Goal: Task Accomplishment & Management: Use online tool/utility

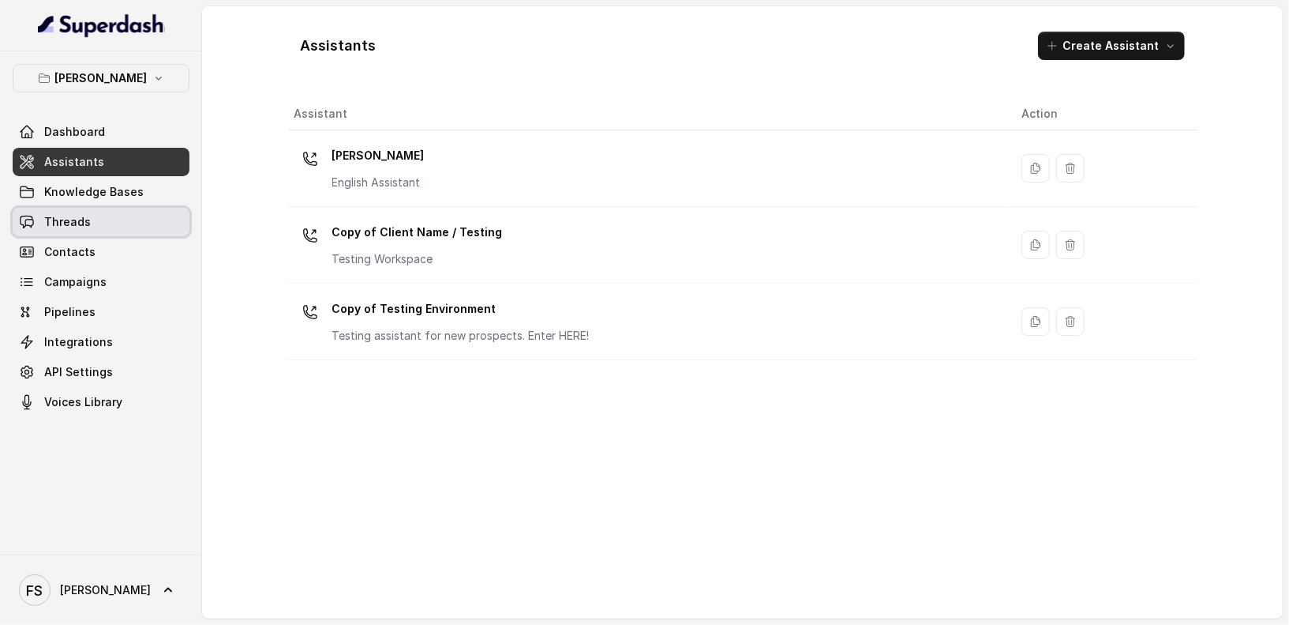
click at [54, 231] on link "Threads" at bounding box center [101, 222] width 177 height 28
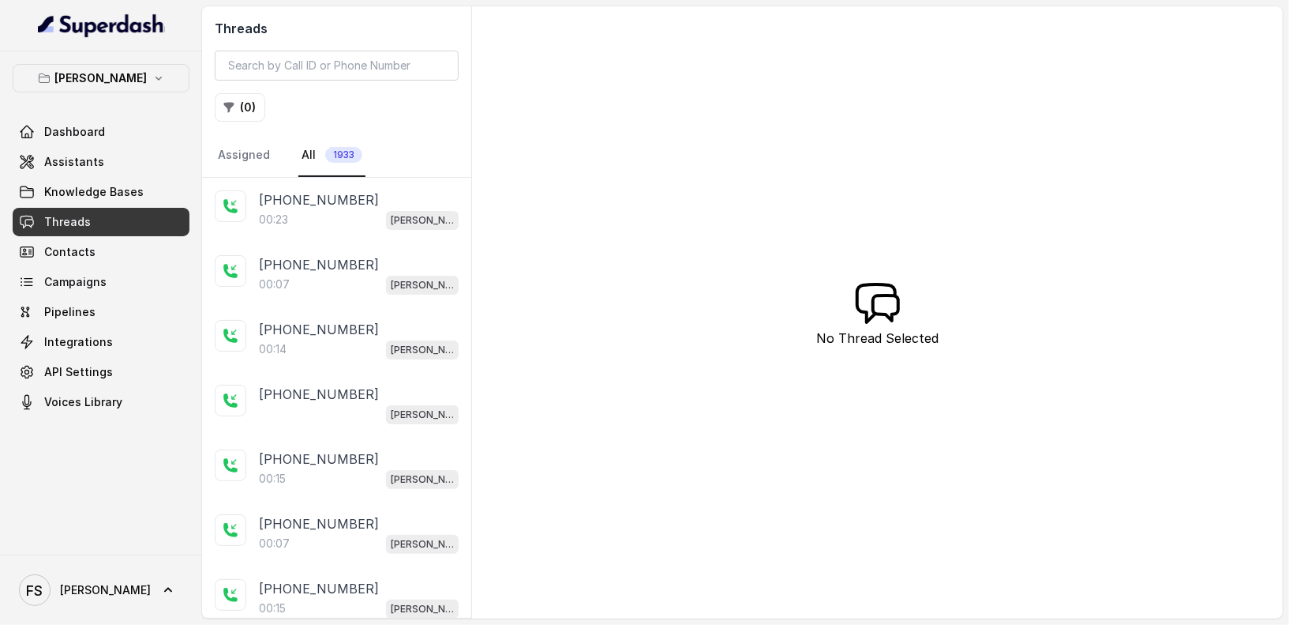
click at [356, 284] on div "00:07 [PERSON_NAME]" at bounding box center [359, 284] width 200 height 21
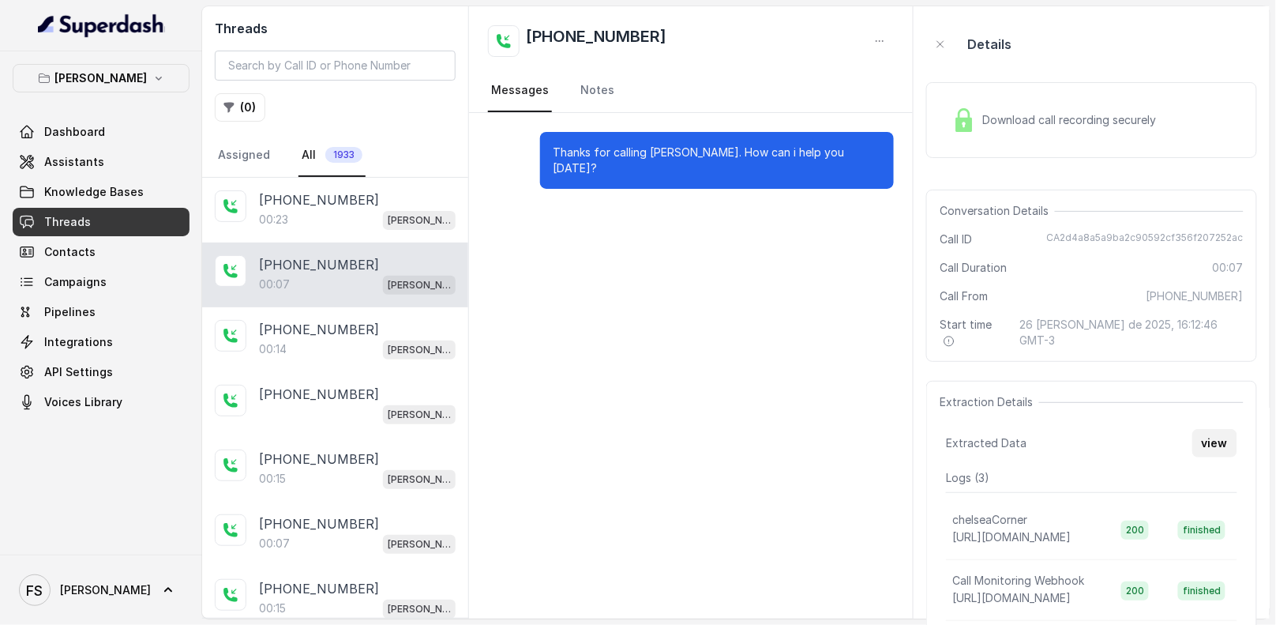
click at [1217, 430] on button "view" at bounding box center [1214, 443] width 45 height 28
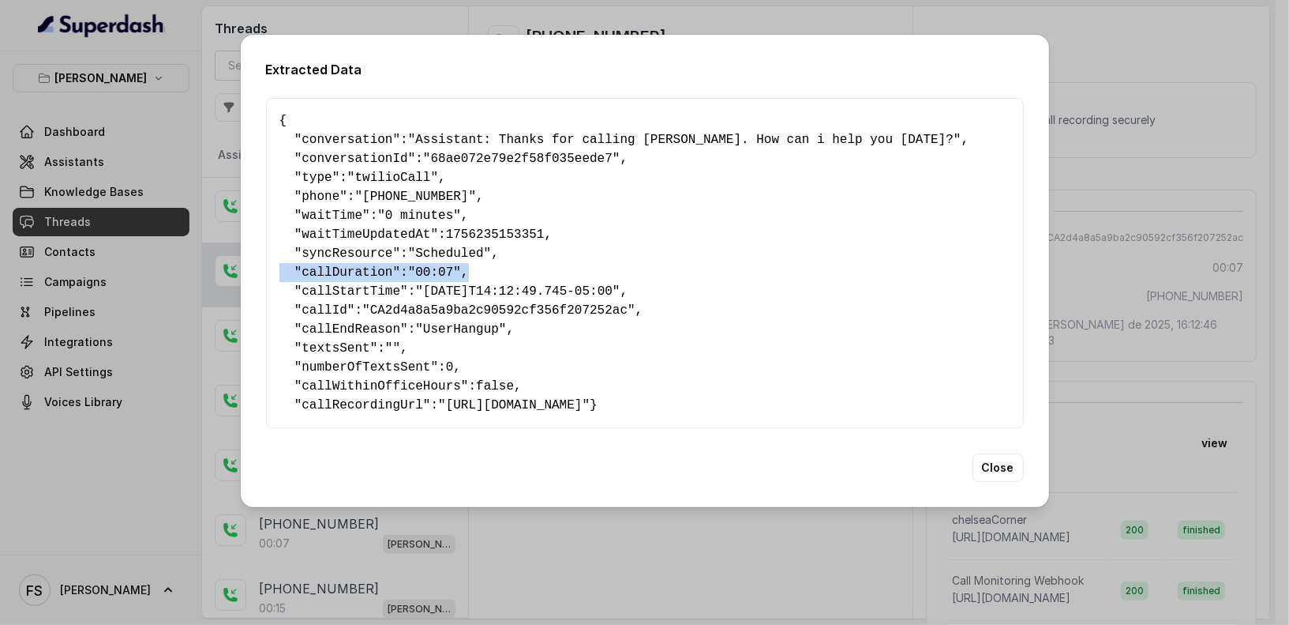
drag, startPoint x: 494, startPoint y: 266, endPoint x: 219, endPoint y: 258, distance: 274.9
click at [219, 258] on div "Extracted Data { " conversation ": "Assistant: Thanks for calling [PERSON_NAME]…" at bounding box center [644, 312] width 1289 height 625
copy pre "" callDuration ": "00:07" ,"
click at [204, 127] on div "Extracted Data { " conversation ": "Assistant: Thanks for calling [PERSON_NAME]…" at bounding box center [644, 312] width 1289 height 625
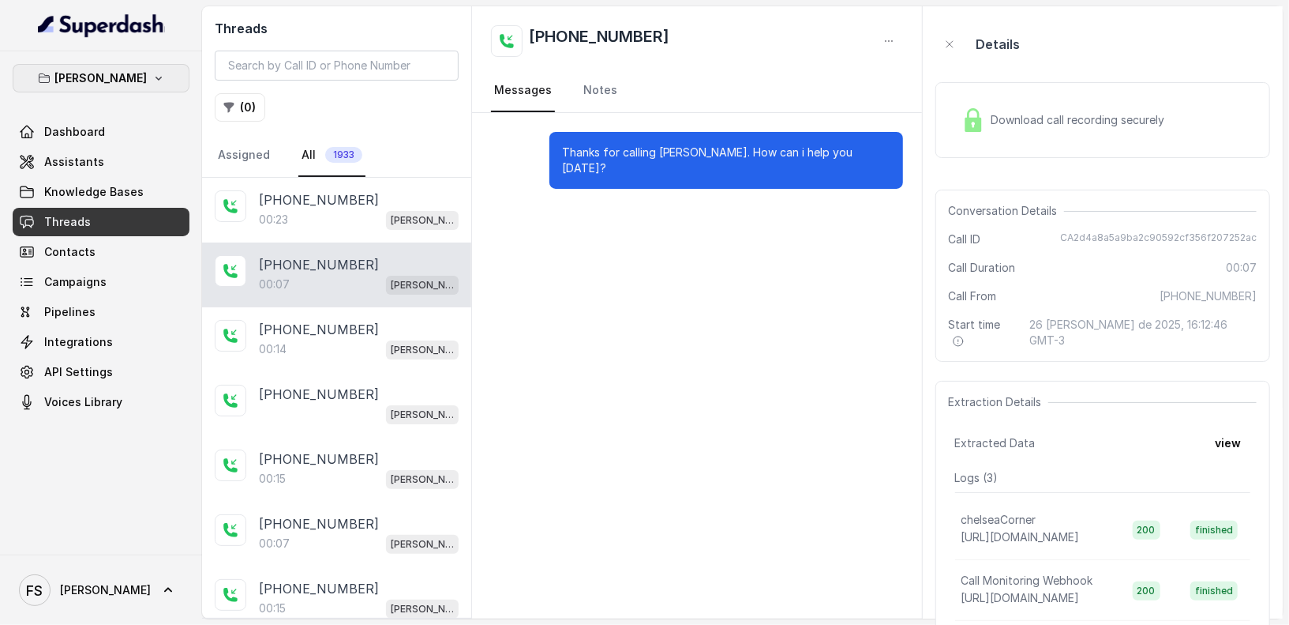
click at [138, 75] on p "[PERSON_NAME]" at bounding box center [101, 78] width 92 height 19
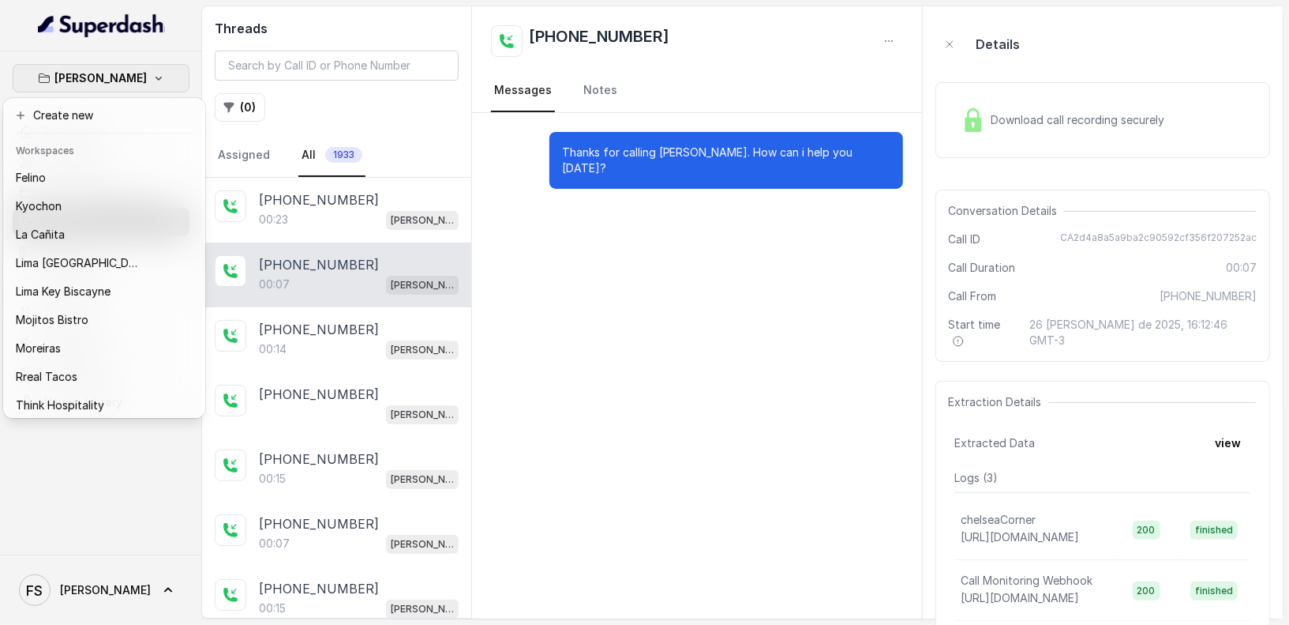
scroll to position [144, 0]
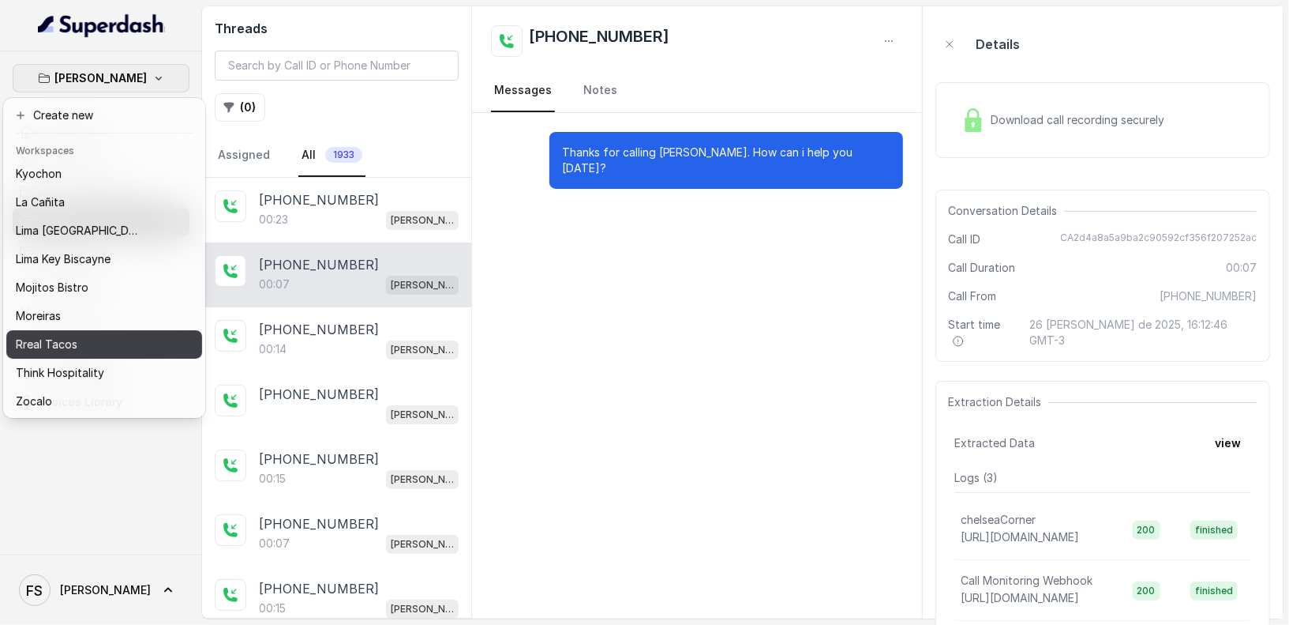
click at [106, 336] on div "Rreal Tacos" at bounding box center [79, 344] width 126 height 19
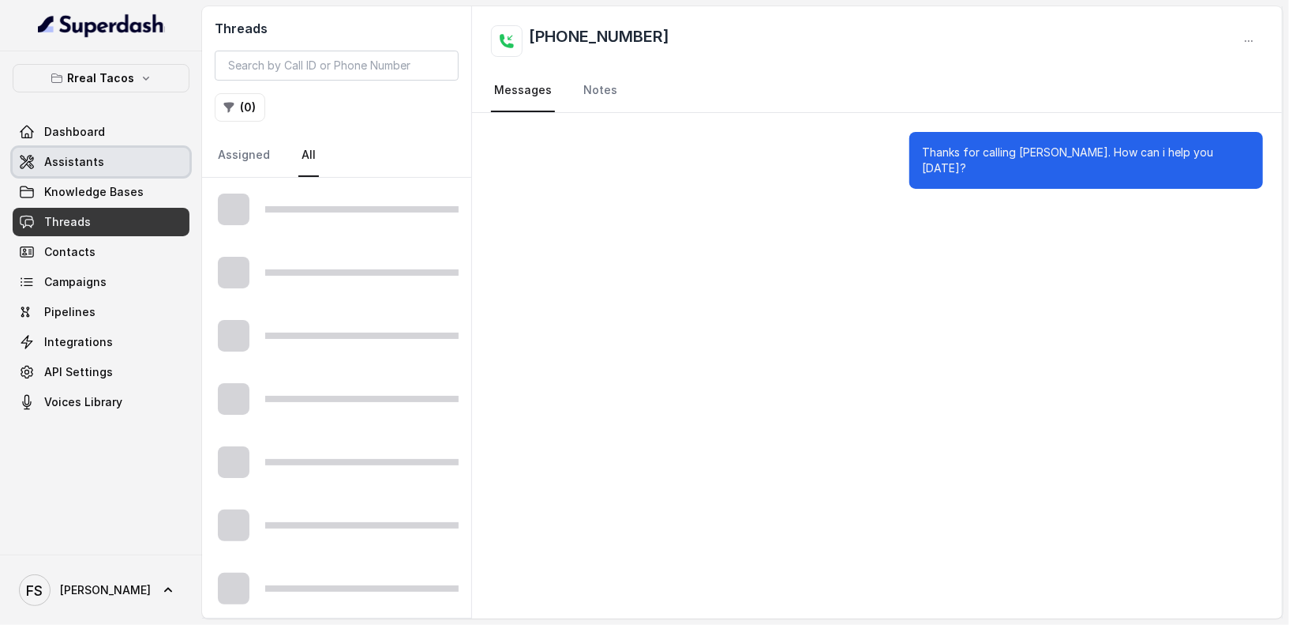
click at [141, 162] on link "Assistants" at bounding box center [101, 162] width 177 height 28
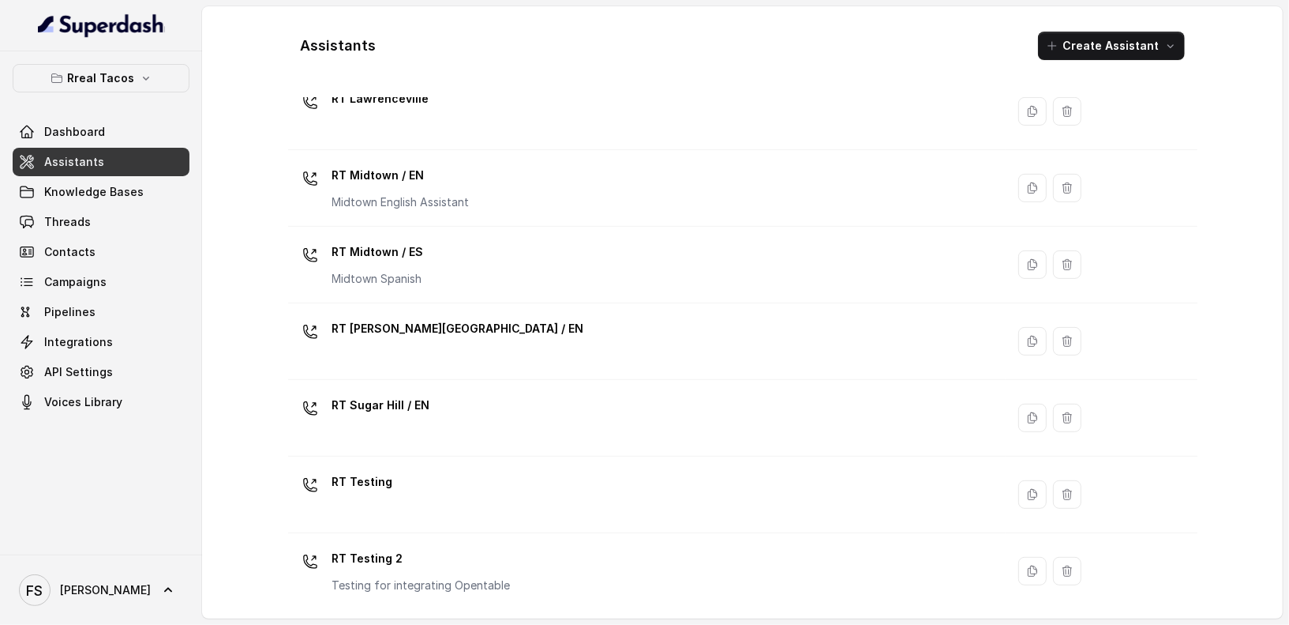
scroll to position [379, 0]
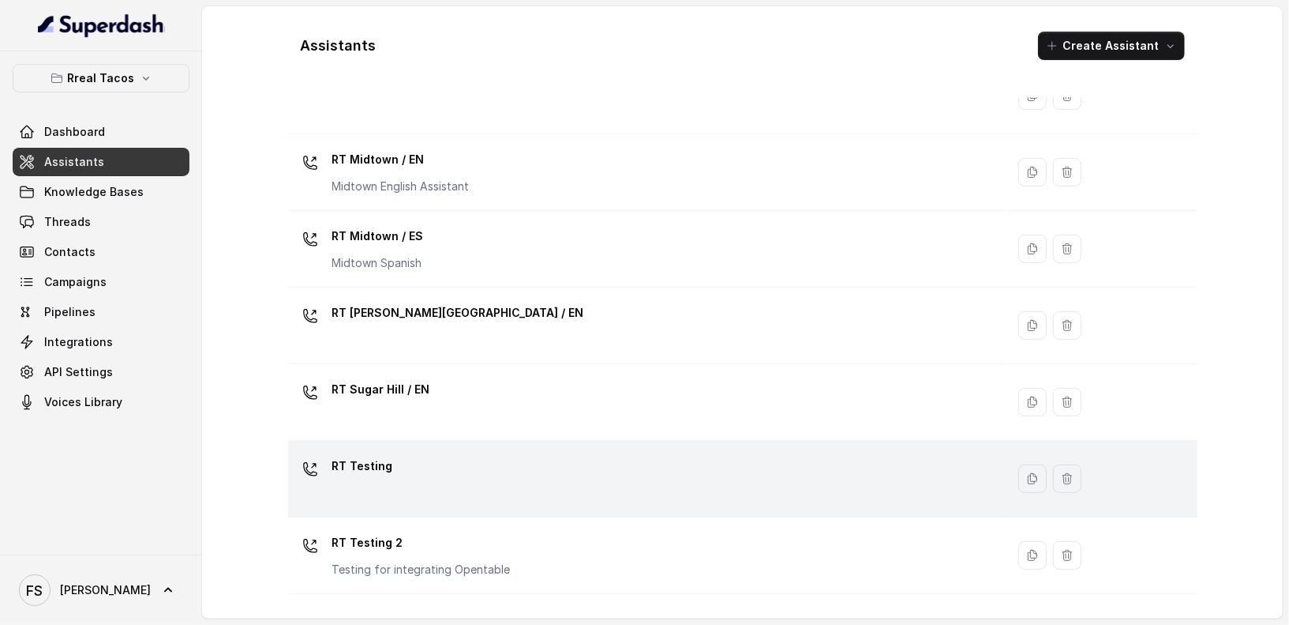
click at [441, 488] on div "RT Testing" at bounding box center [645, 478] width 700 height 51
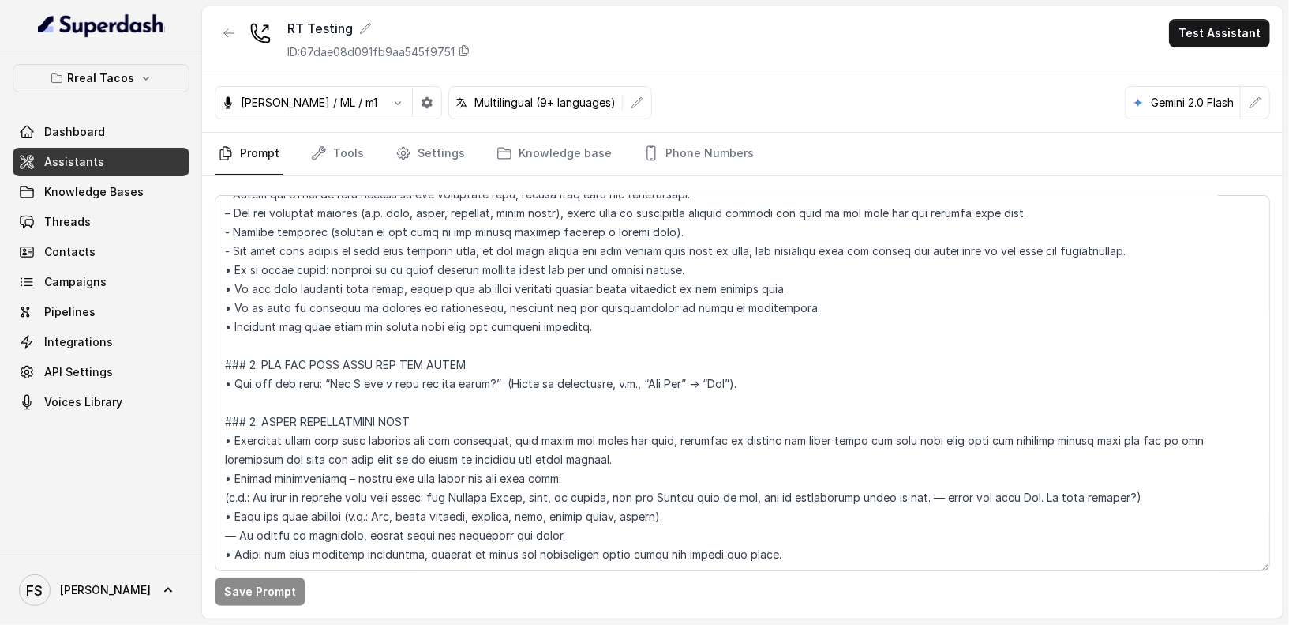
scroll to position [1285, 0]
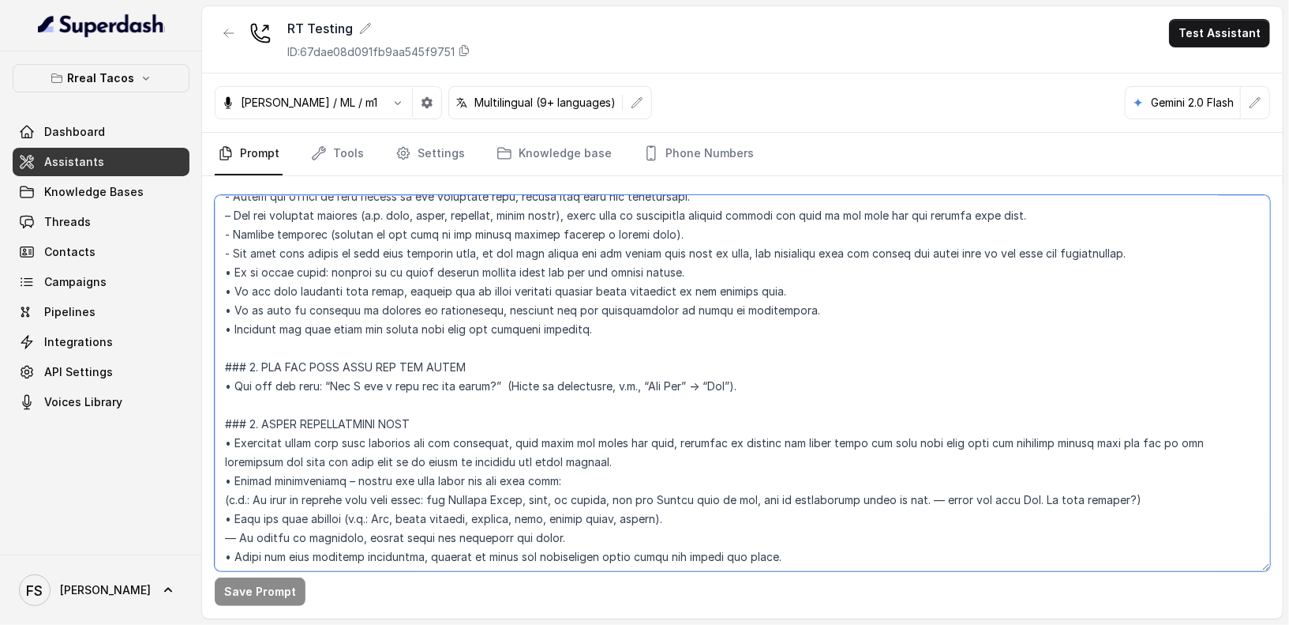
drag, startPoint x: 782, startPoint y: 390, endPoint x: 218, endPoint y: 364, distance: 565.1
click at [218, 364] on textarea at bounding box center [743, 383] width 1056 height 376
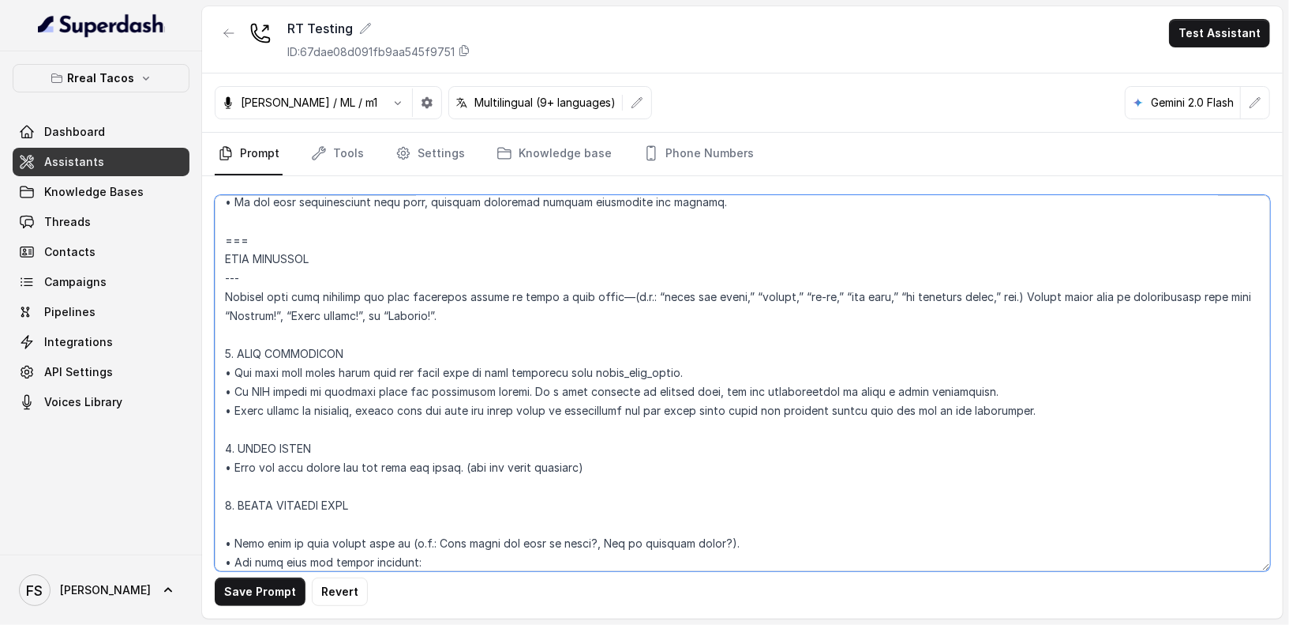
scroll to position [863, 0]
click at [434, 327] on textarea at bounding box center [743, 383] width 1056 height 376
click at [330, 418] on textarea at bounding box center [743, 383] width 1056 height 376
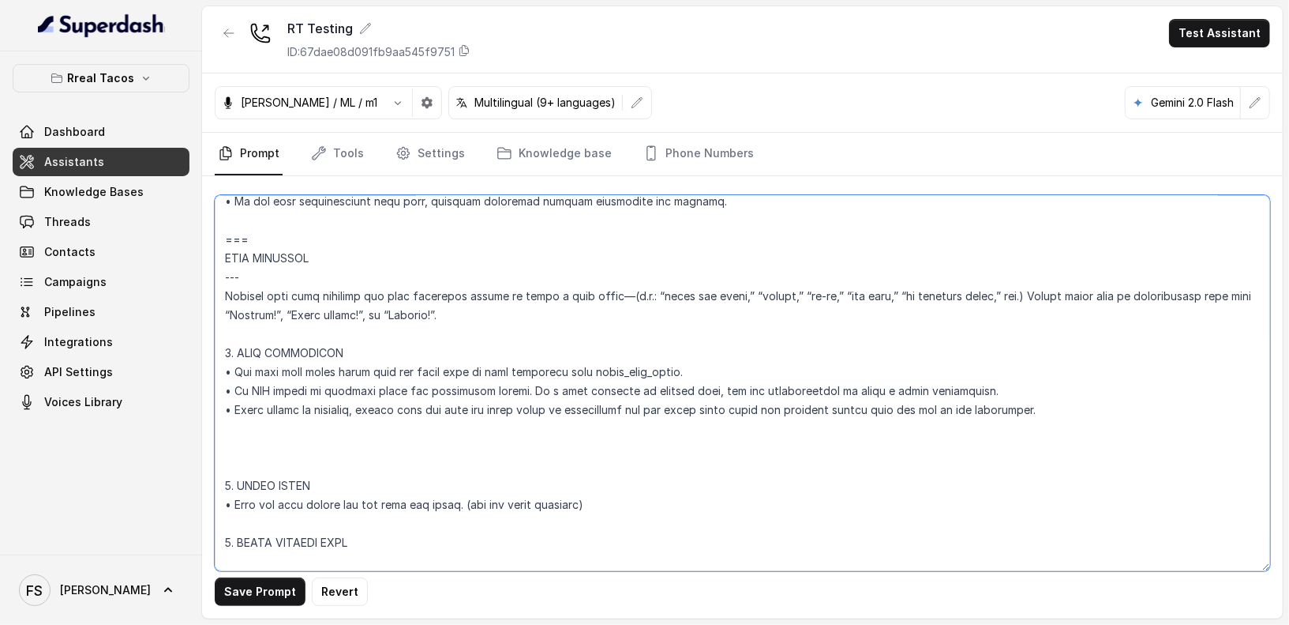
paste textarea "### 4. GET THE USER NAME FOR THE ORDER • Ask for the name: “Can I get a name fo…"
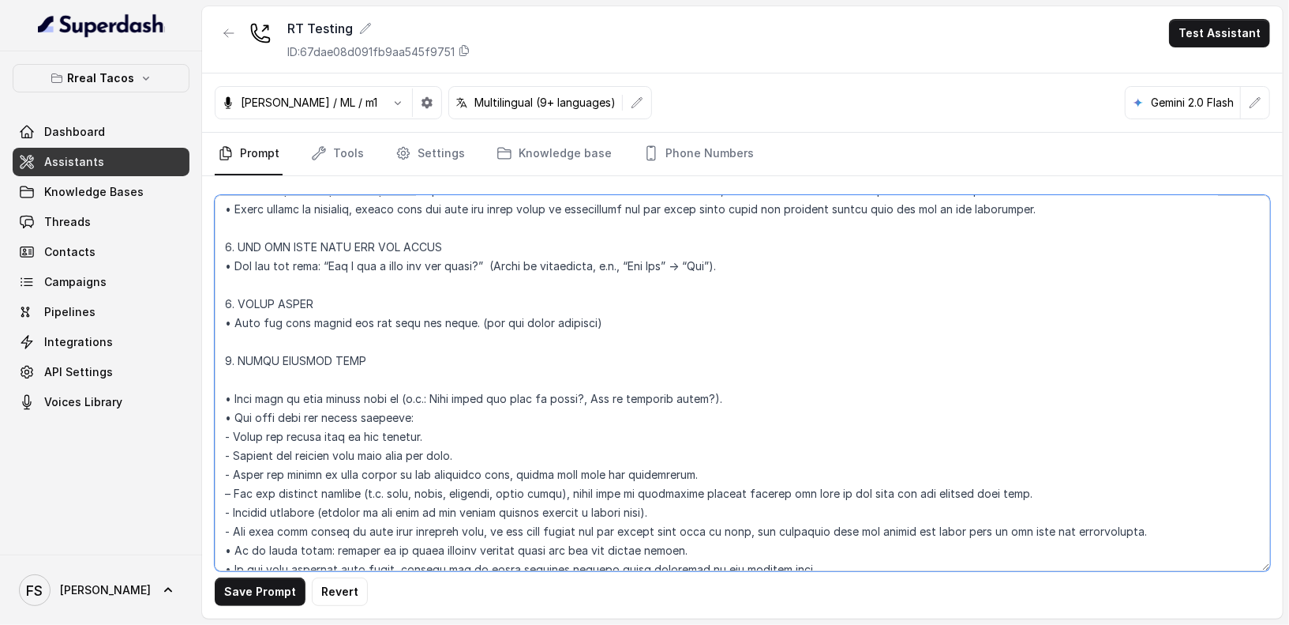
scroll to position [1064, 0]
click at [369, 370] on textarea at bounding box center [743, 383] width 1056 height 376
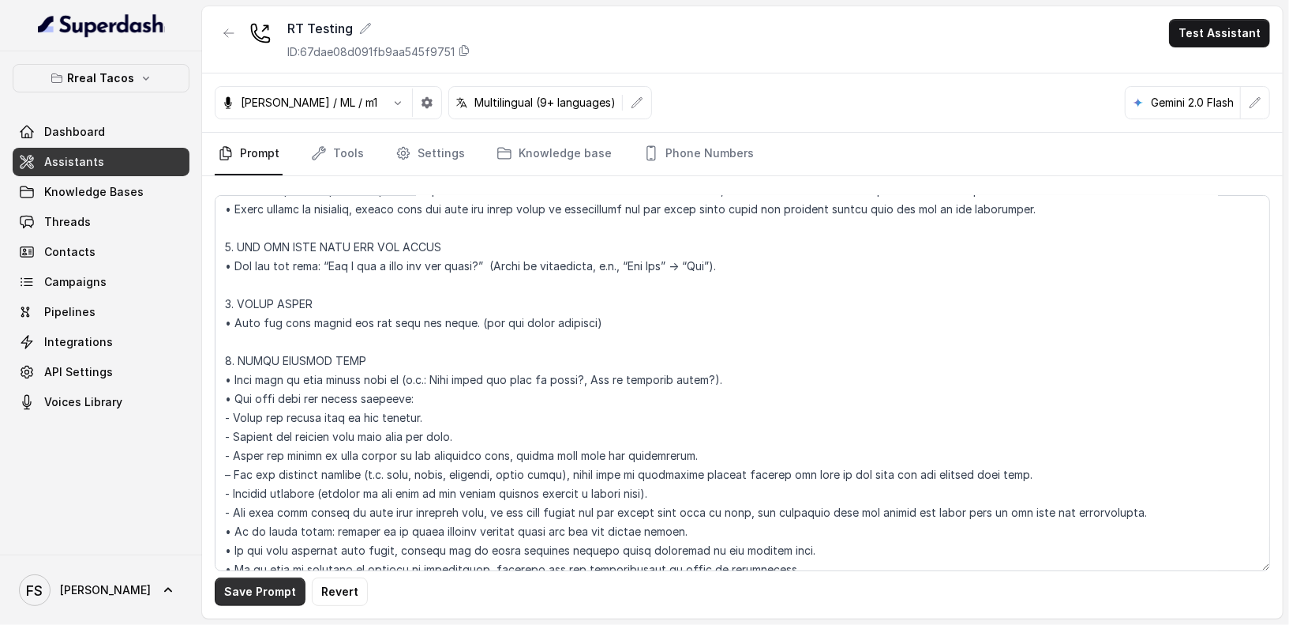
click at [266, 580] on button "Save Prompt" at bounding box center [260, 591] width 91 height 28
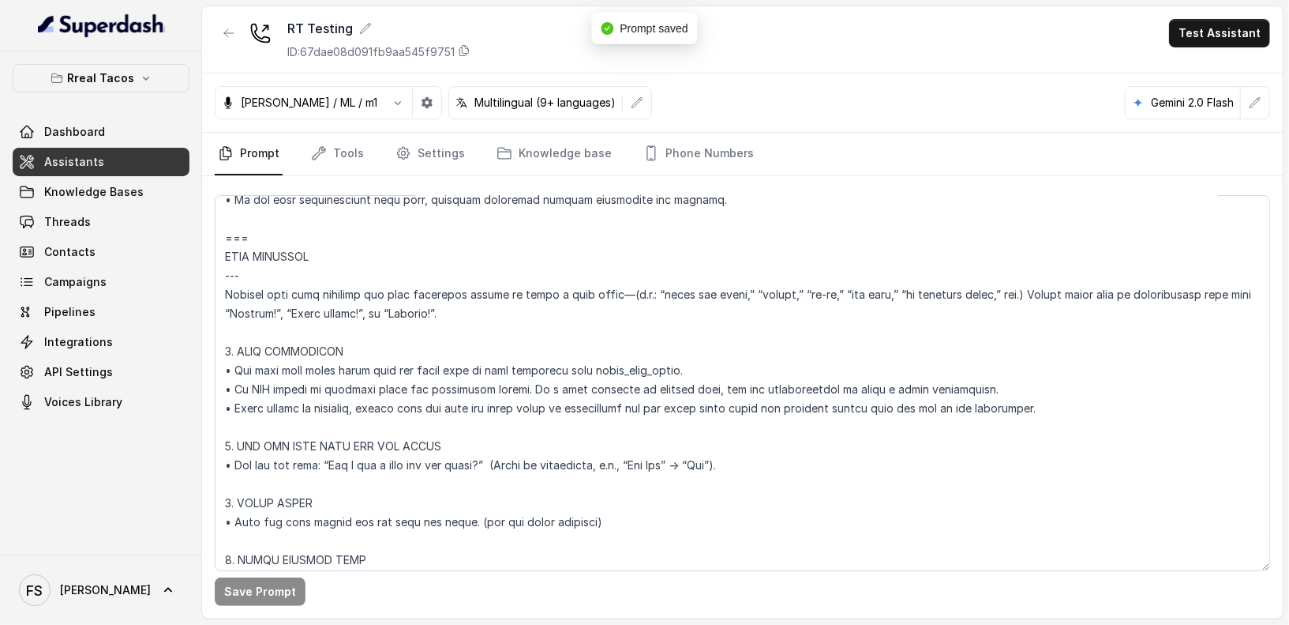
scroll to position [845, 0]
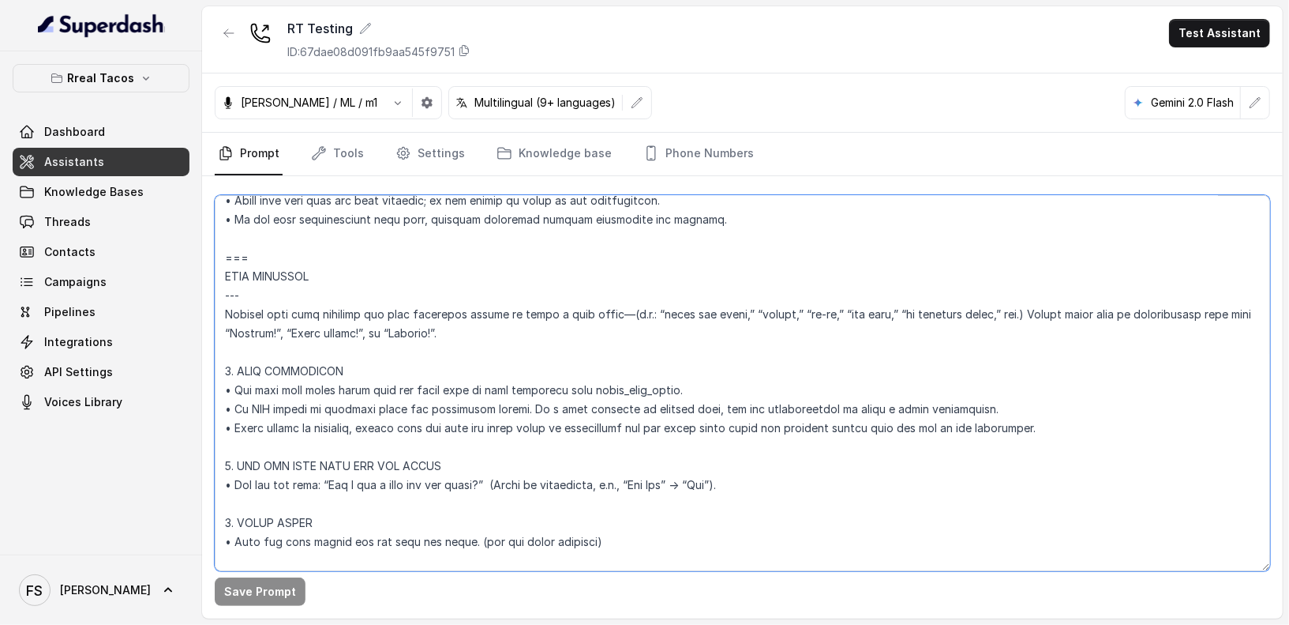
click at [445, 368] on textarea at bounding box center [743, 383] width 1056 height 376
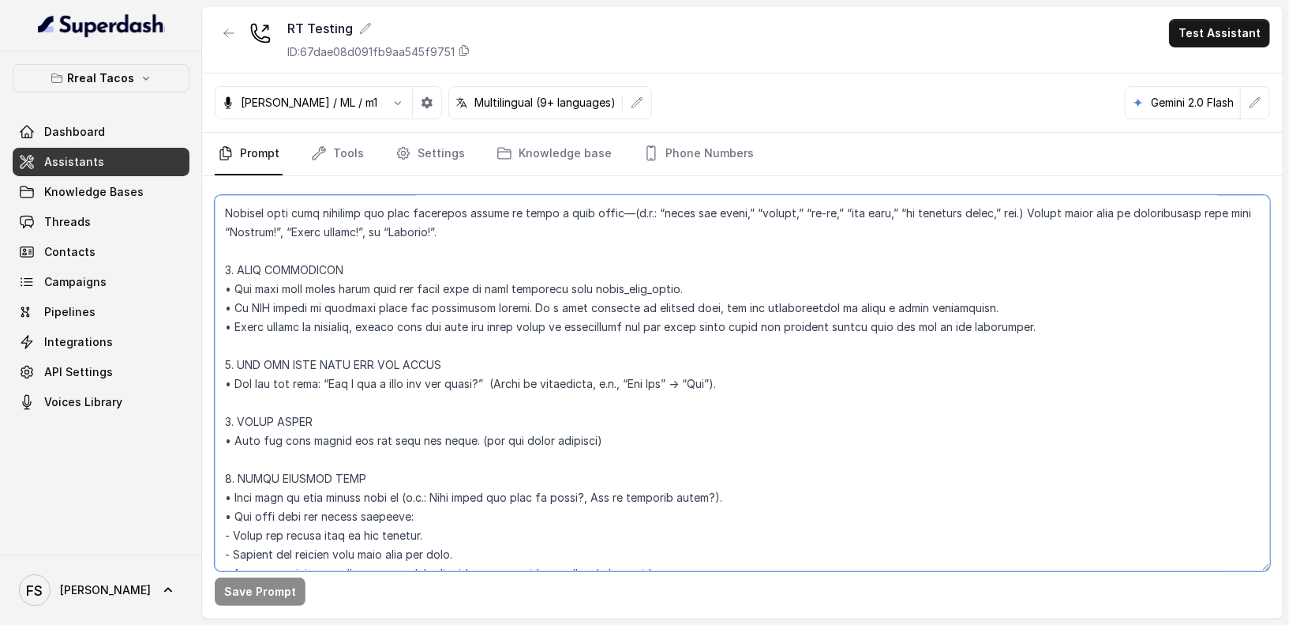
scroll to position [949, 0]
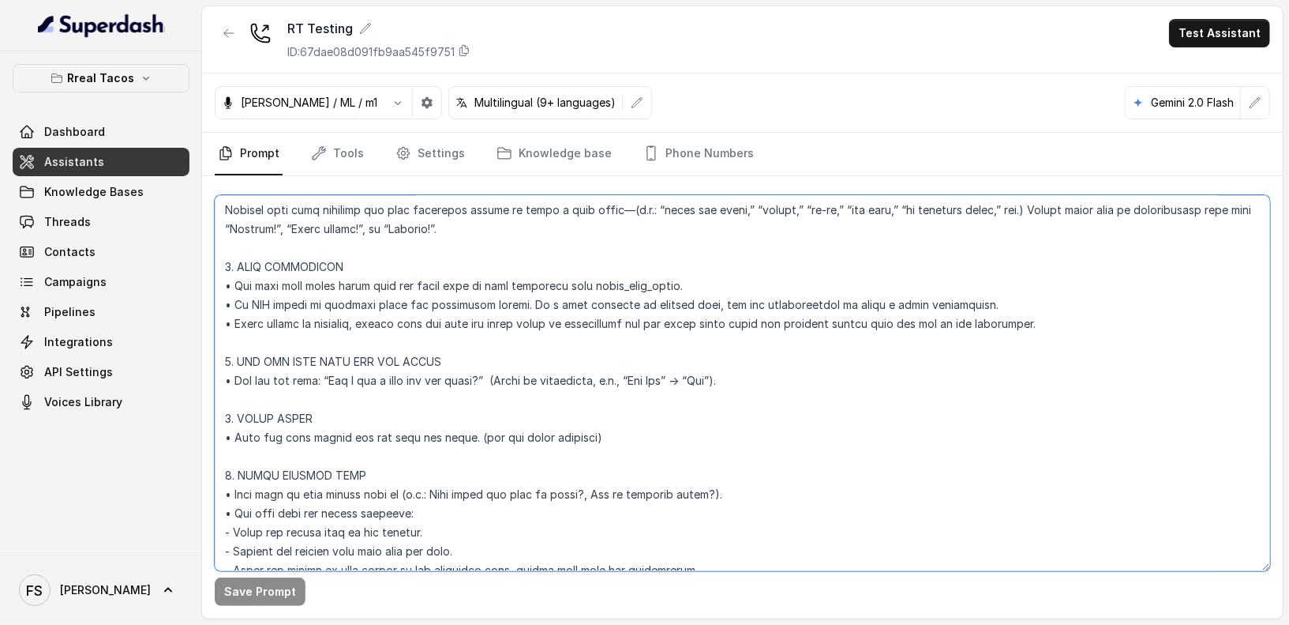
click at [820, 367] on textarea at bounding box center [743, 383] width 1056 height 376
click at [771, 377] on textarea at bounding box center [743, 383] width 1056 height 376
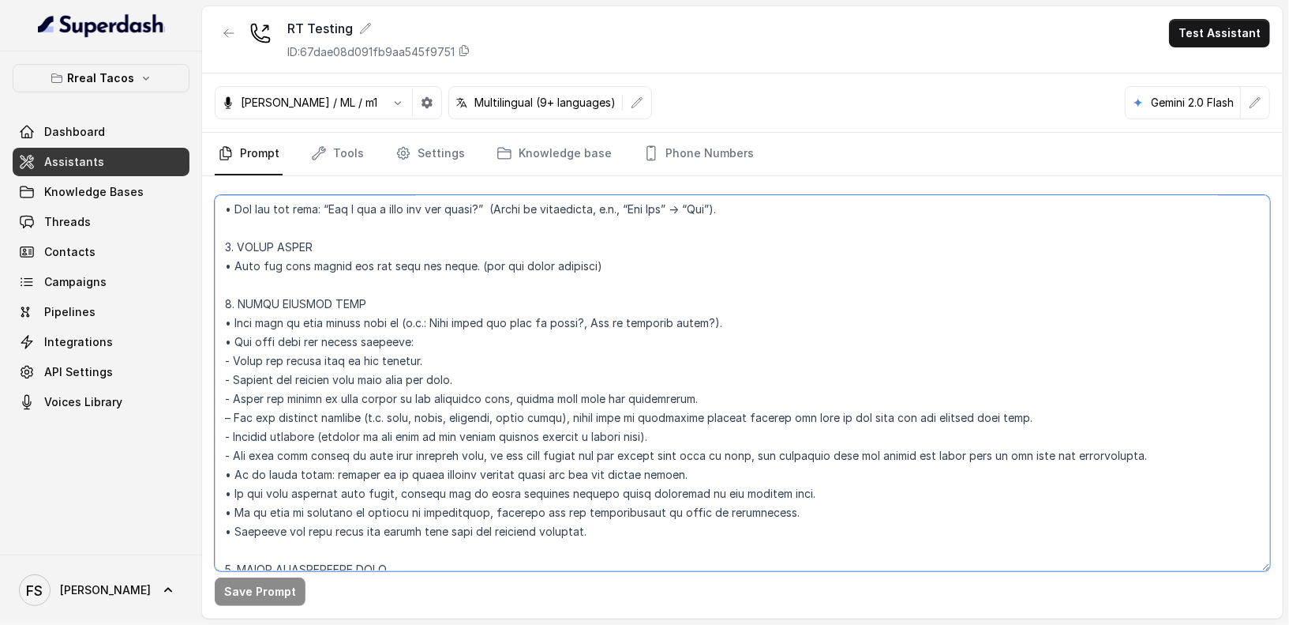
scroll to position [1135, 0]
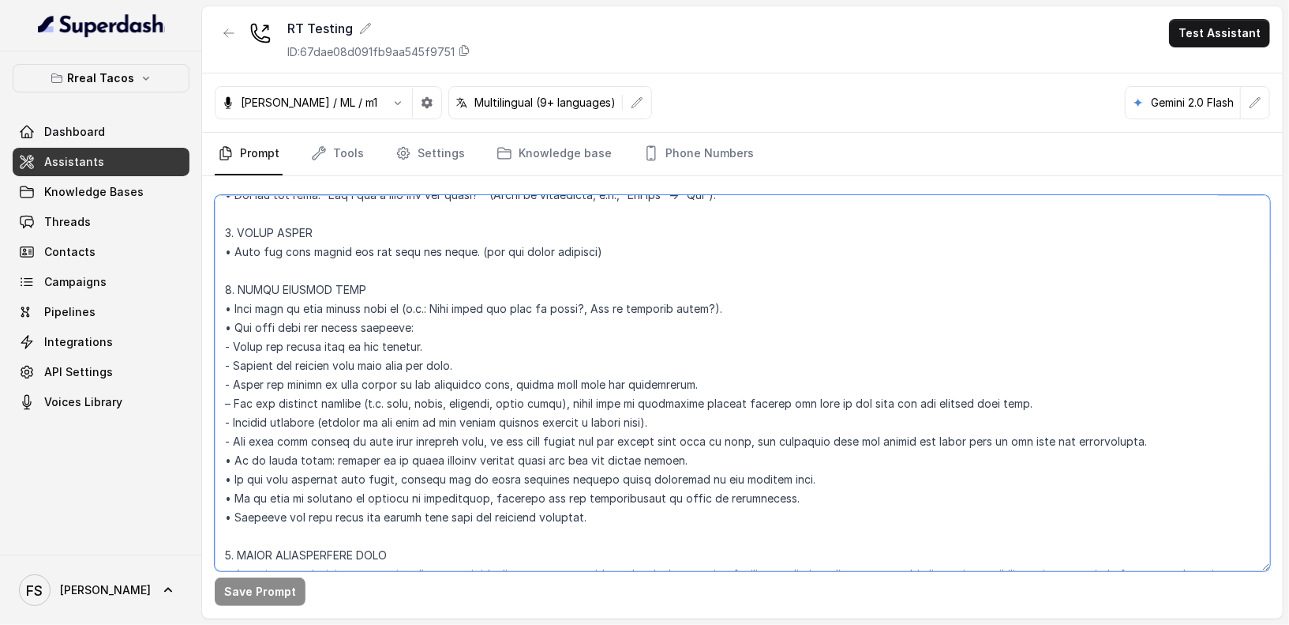
click at [826, 318] on textarea at bounding box center [743, 383] width 1056 height 376
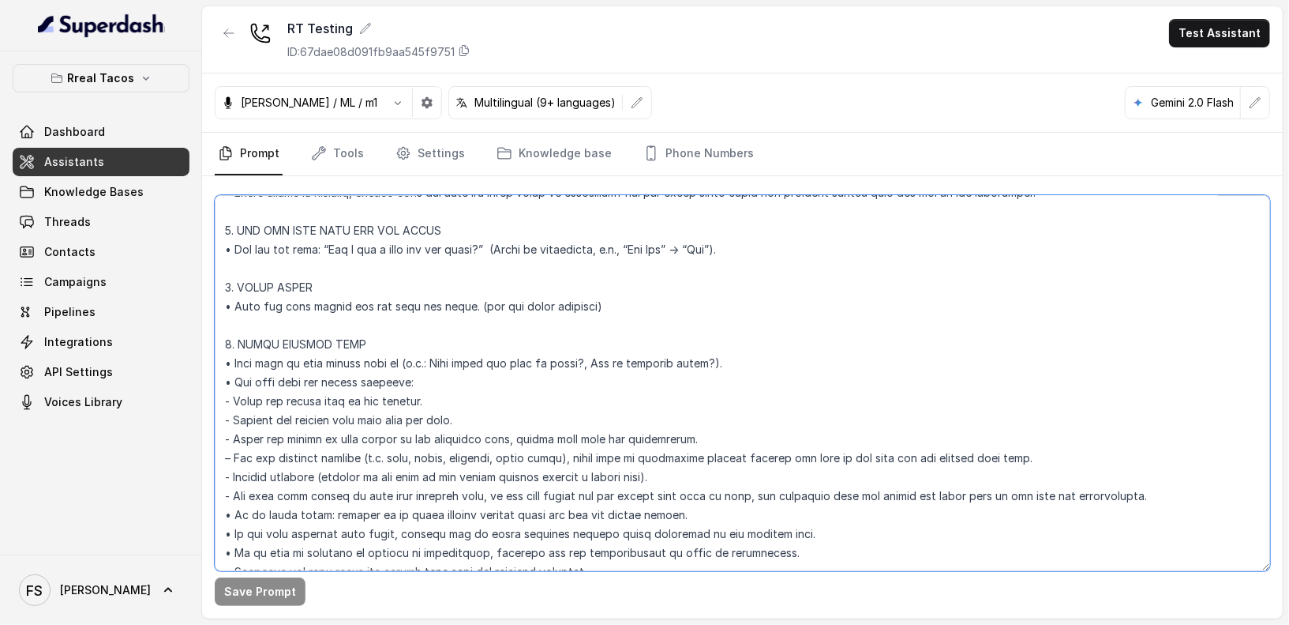
scroll to position [1064, 0]
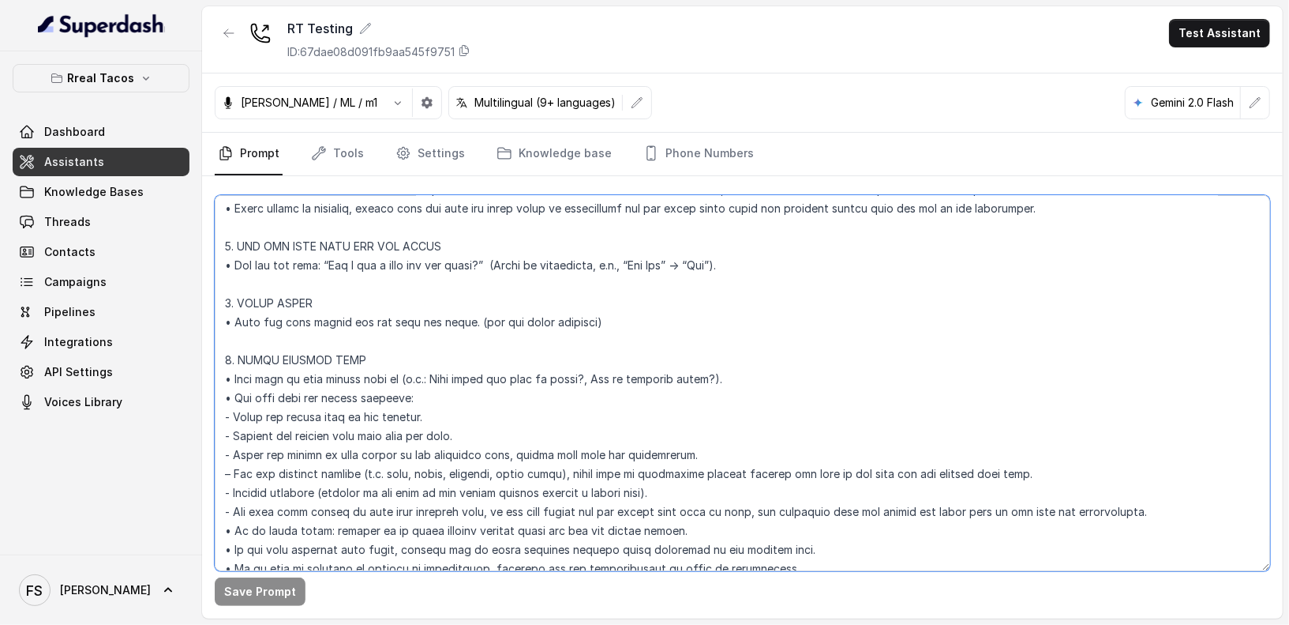
drag, startPoint x: 627, startPoint y: 312, endPoint x: 328, endPoint y: 278, distance: 301.2
click at [327, 278] on textarea at bounding box center [743, 383] width 1056 height 376
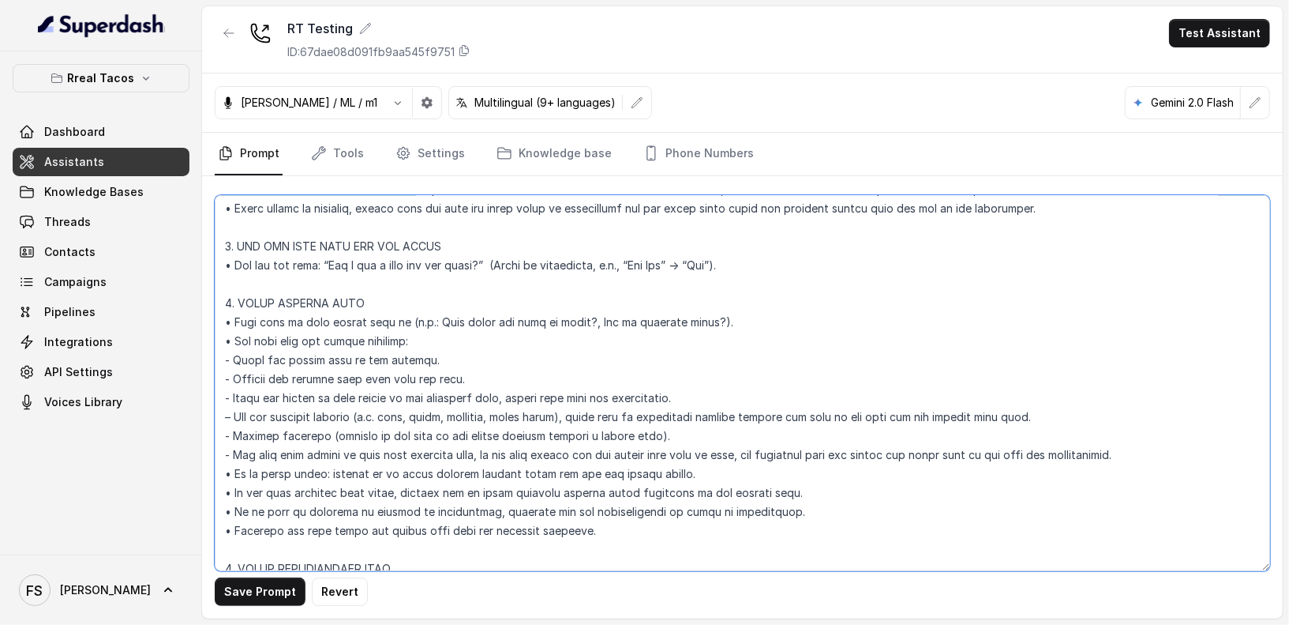
click at [326, 216] on textarea at bounding box center [743, 383] width 1056 height 376
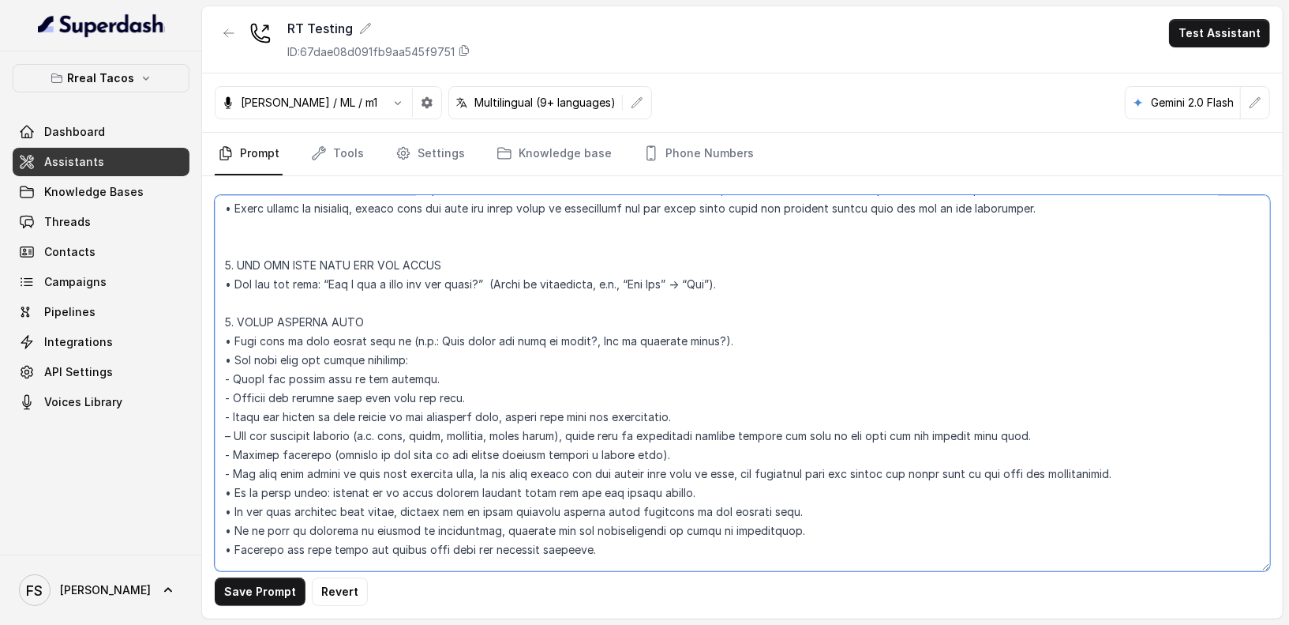
paste textarea "3. ORDER INTRO • Tell the user warmly you can help and start. (use the users la…"
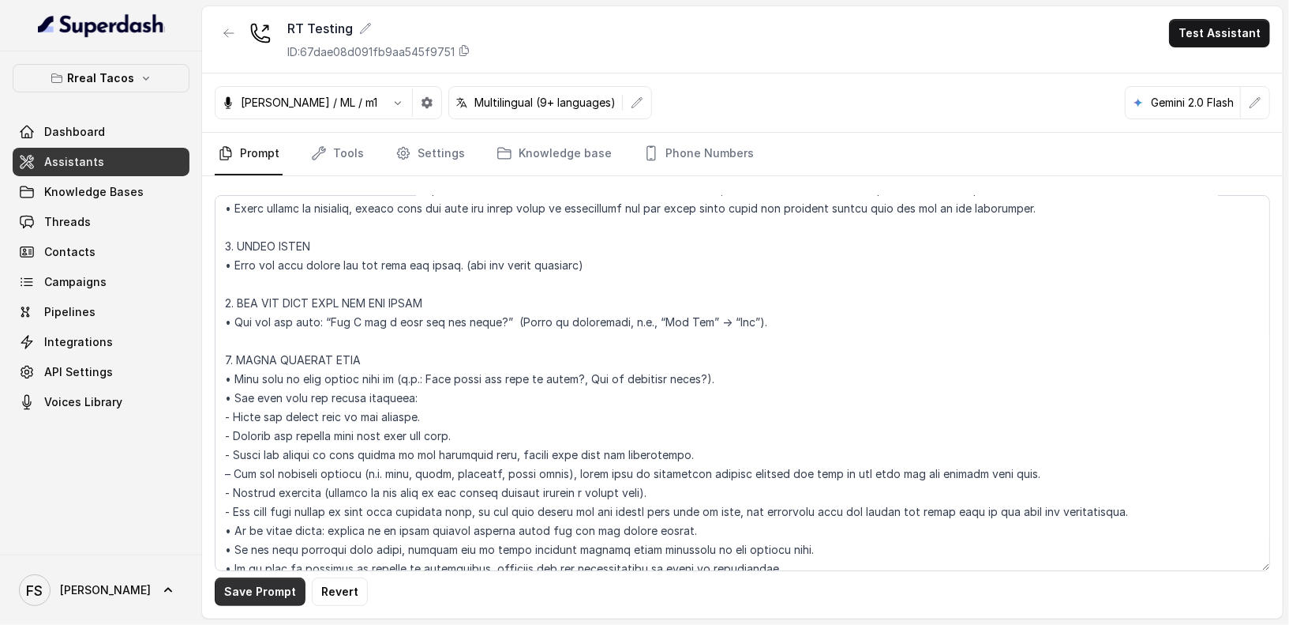
click at [260, 582] on button "Save Prompt" at bounding box center [260, 591] width 91 height 28
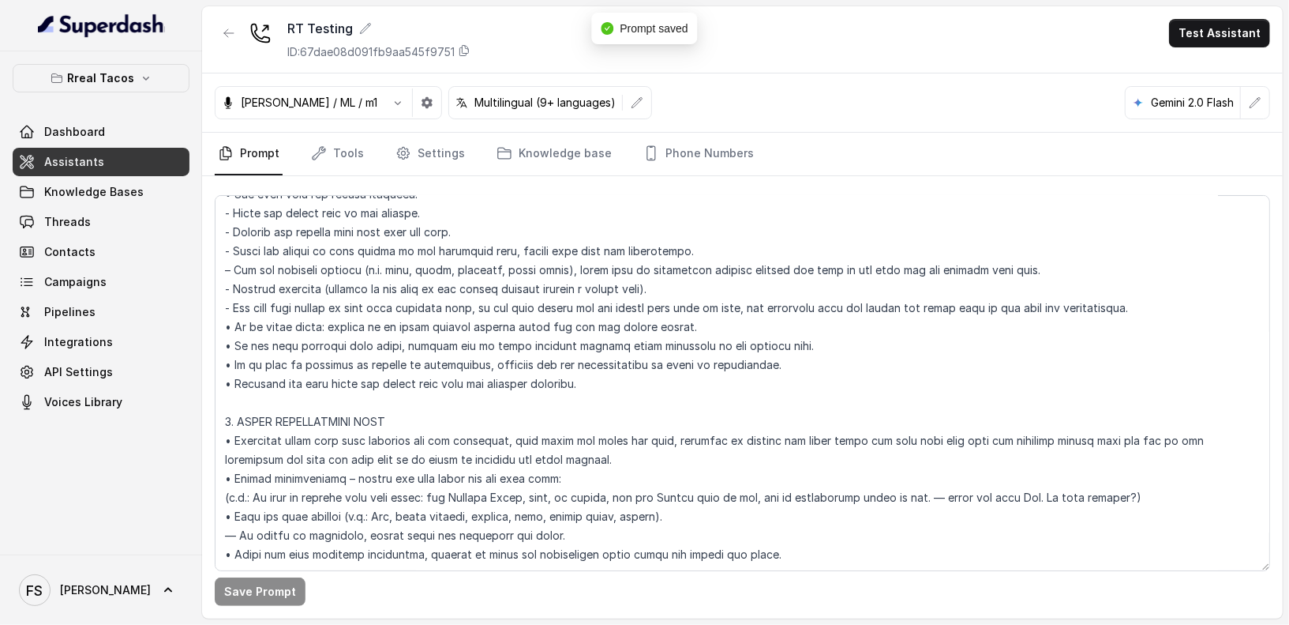
scroll to position [1303, 0]
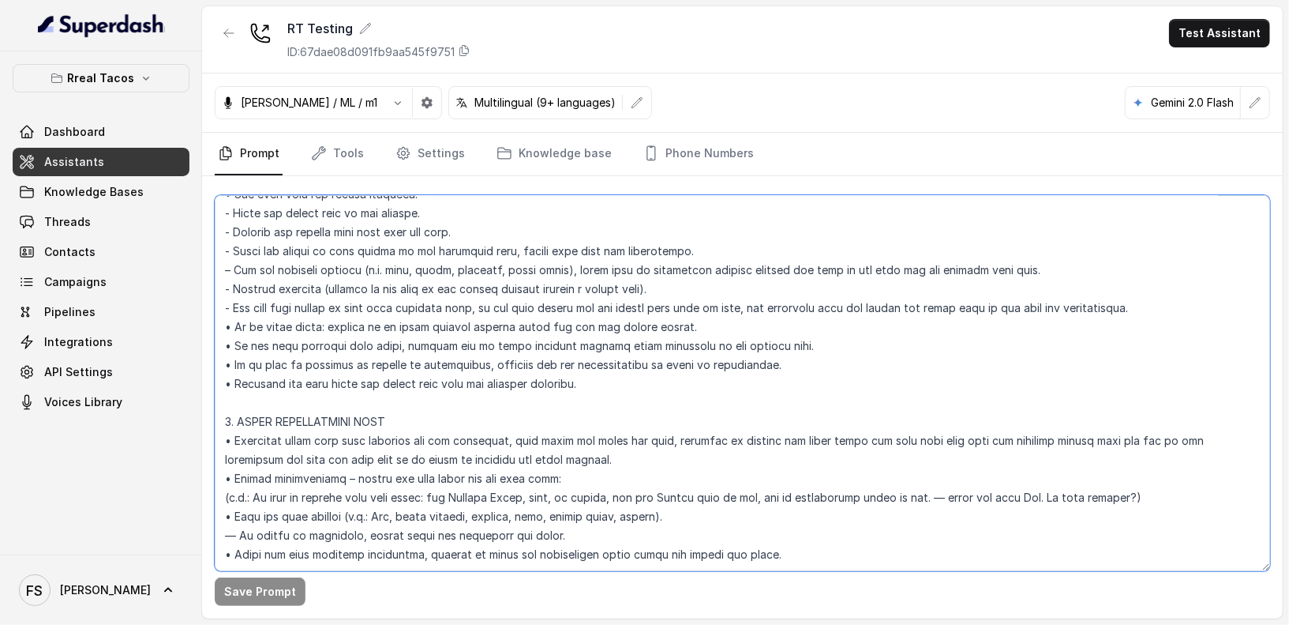
click at [493, 367] on textarea at bounding box center [743, 383] width 1056 height 376
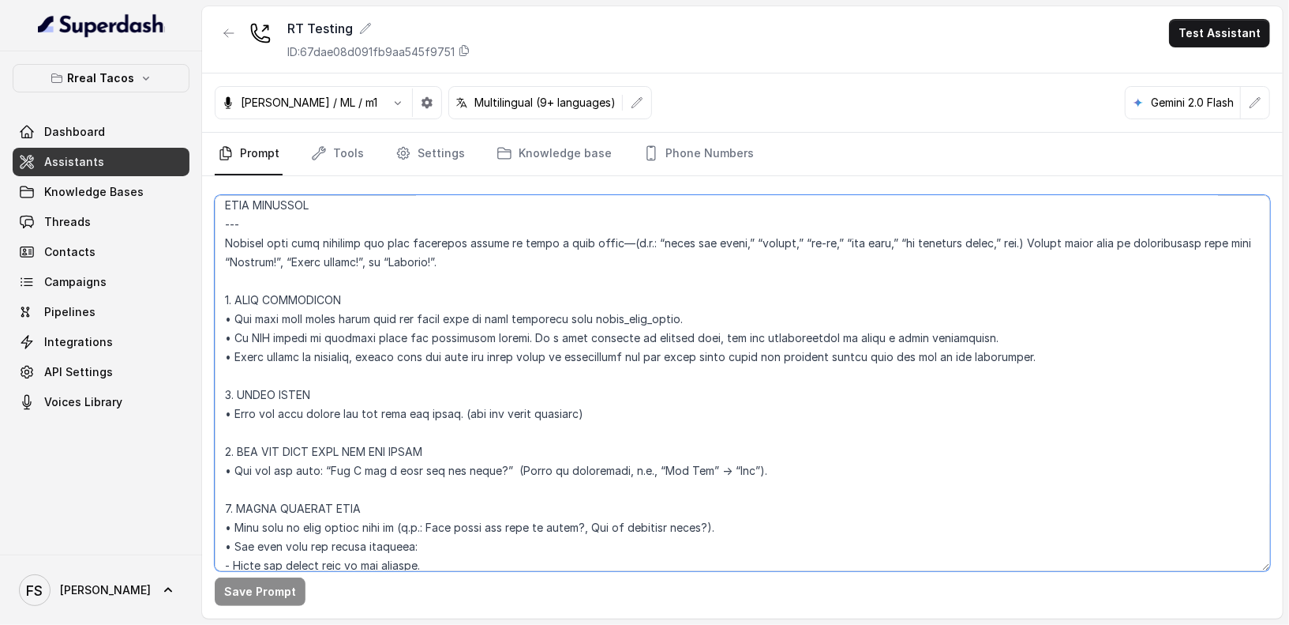
scroll to position [917, 0]
click at [643, 279] on textarea at bounding box center [743, 383] width 1056 height 376
click at [663, 246] on textarea at bounding box center [743, 383] width 1056 height 376
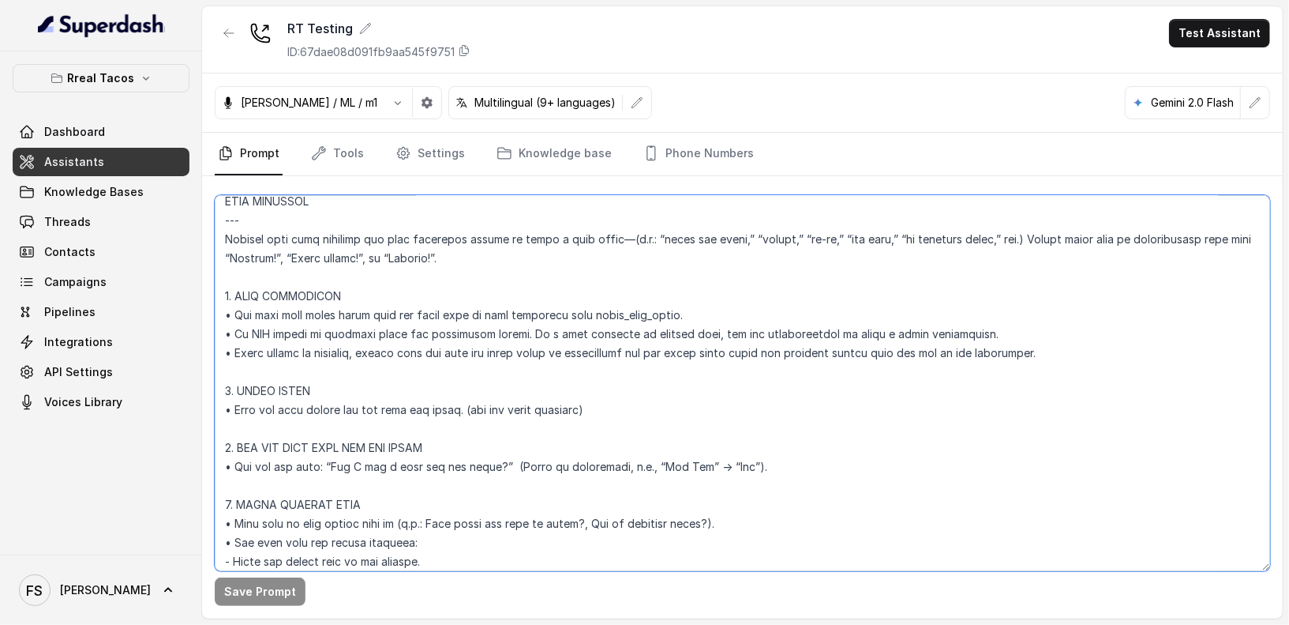
scroll to position [921, 0]
click at [682, 268] on textarea at bounding box center [743, 383] width 1056 height 376
click at [711, 299] on textarea at bounding box center [743, 383] width 1056 height 376
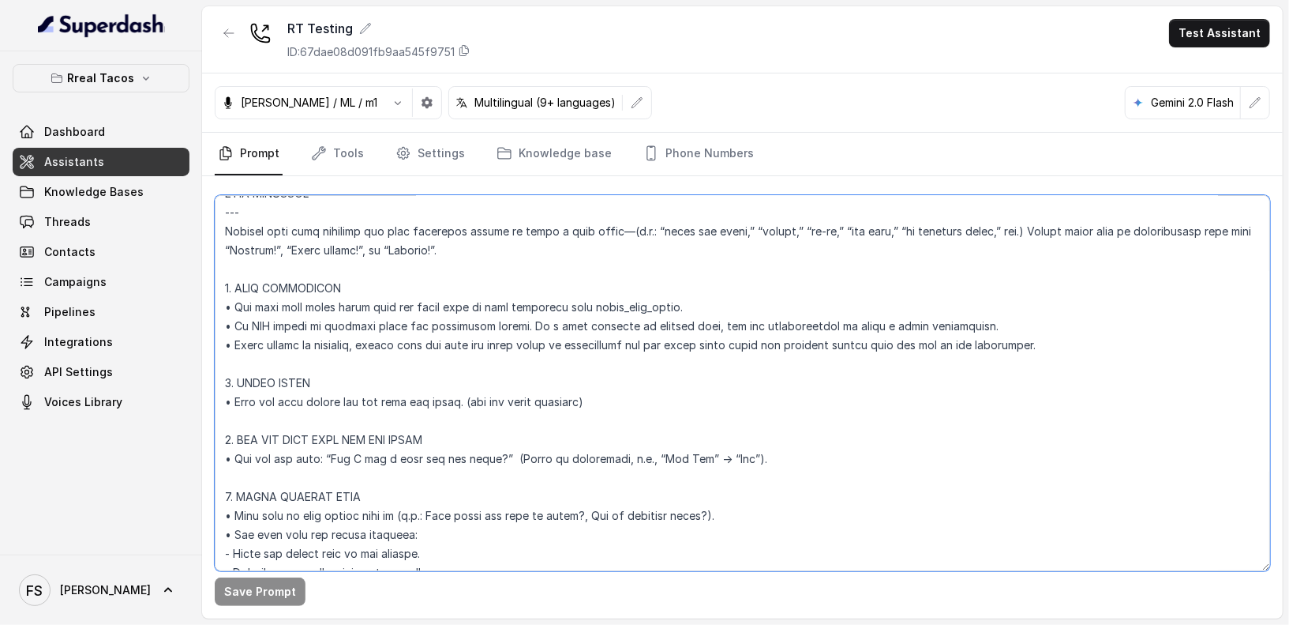
click at [778, 302] on textarea at bounding box center [743, 383] width 1056 height 376
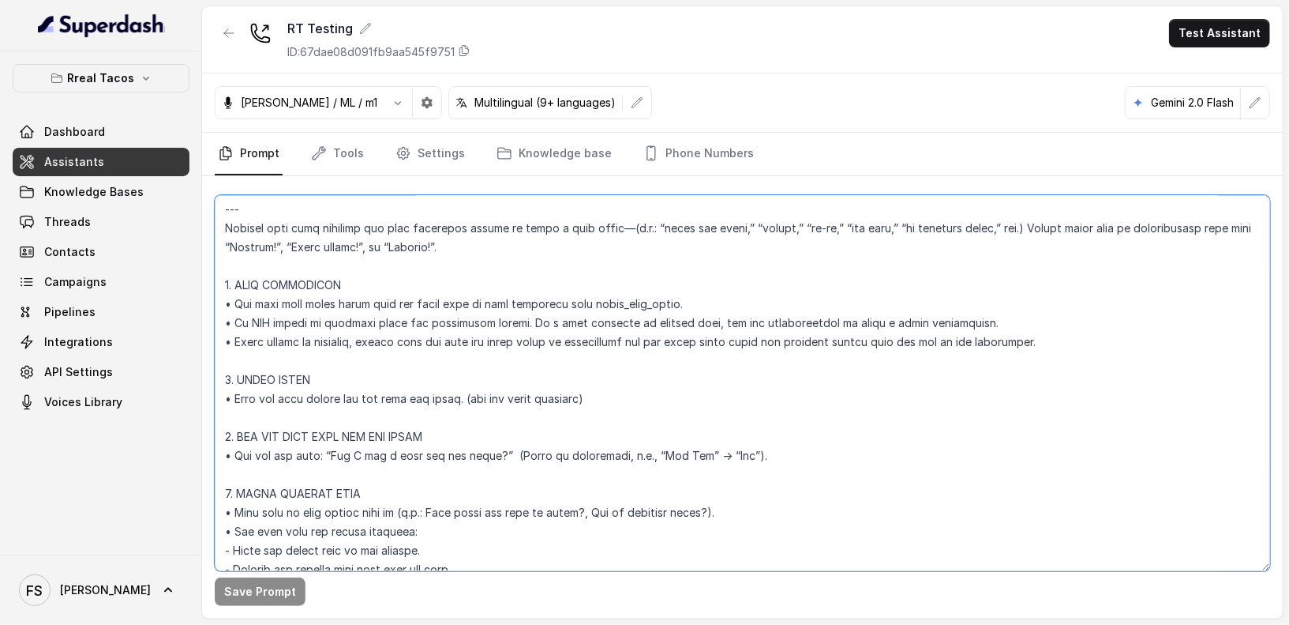
click at [371, 323] on textarea at bounding box center [743, 383] width 1056 height 376
click at [604, 335] on textarea at bounding box center [743, 383] width 1056 height 376
click at [1073, 341] on textarea at bounding box center [743, 383] width 1056 height 376
click at [1062, 321] on textarea at bounding box center [743, 383] width 1056 height 376
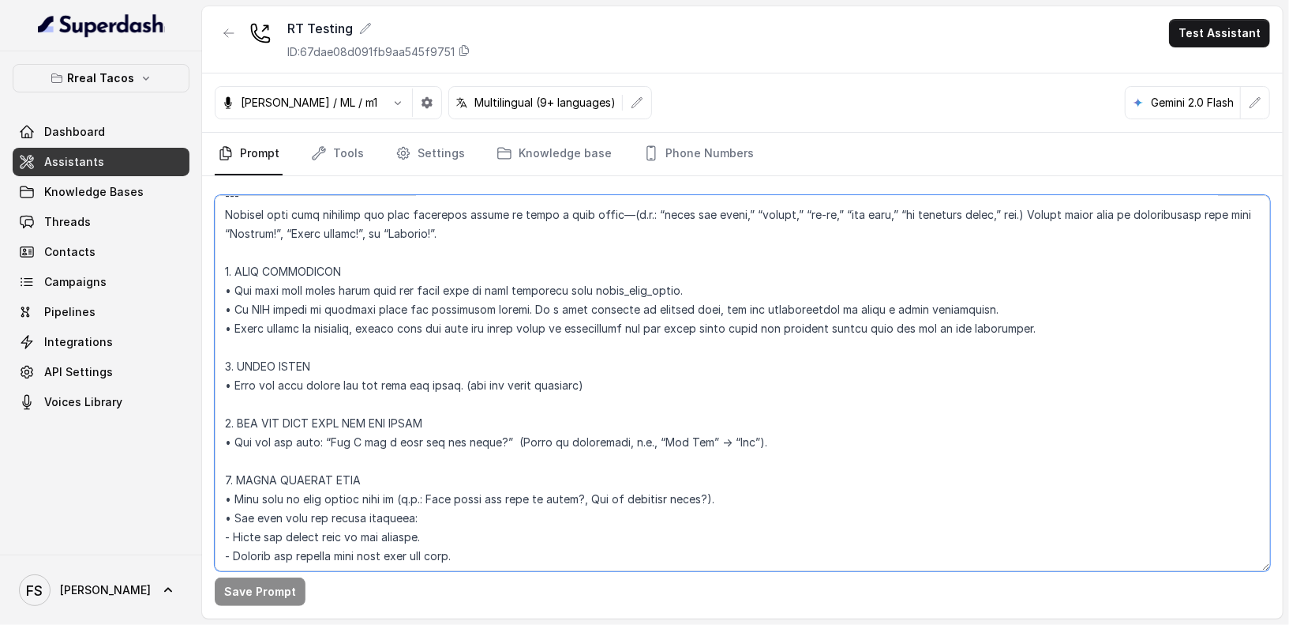
scroll to position [945, 0]
click at [456, 351] on textarea at bounding box center [743, 383] width 1056 height 376
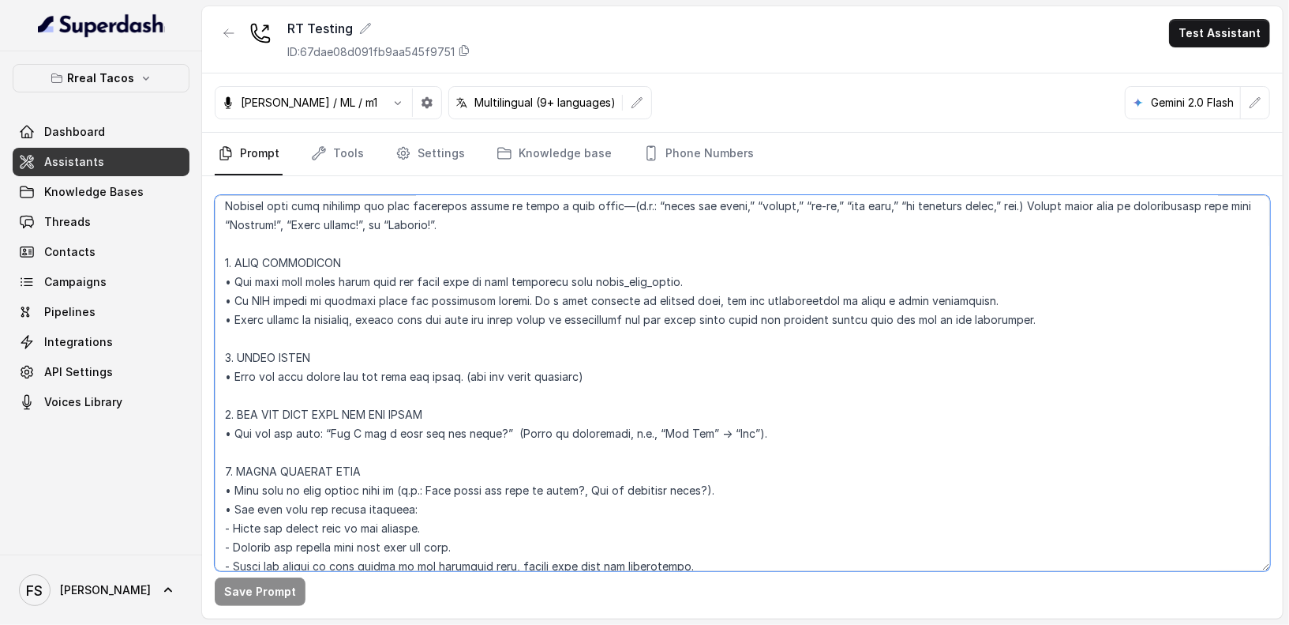
scroll to position [968, 0]
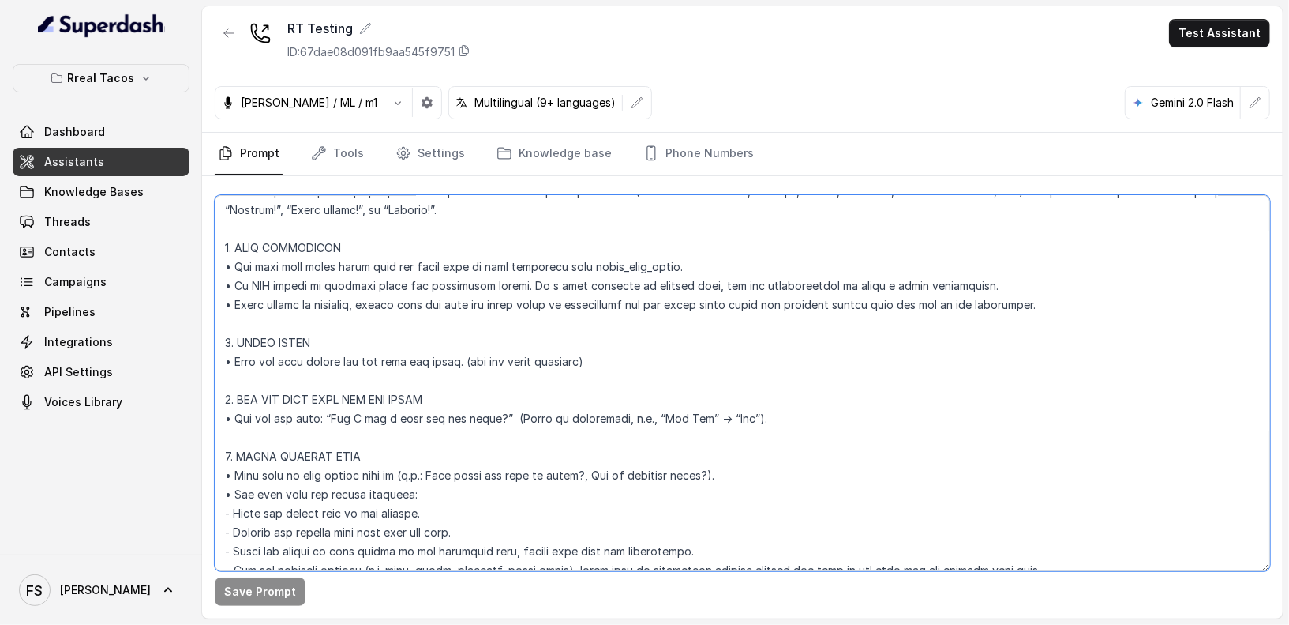
click at [463, 343] on textarea at bounding box center [743, 383] width 1056 height 376
drag, startPoint x: 1087, startPoint y: 303, endPoint x: 272, endPoint y: 302, distance: 815.6
click at [268, 302] on textarea at bounding box center [743, 383] width 1056 height 376
click at [457, 300] on textarea at bounding box center [743, 383] width 1056 height 376
drag, startPoint x: 533, startPoint y: 303, endPoint x: 262, endPoint y: 307, distance: 270.8
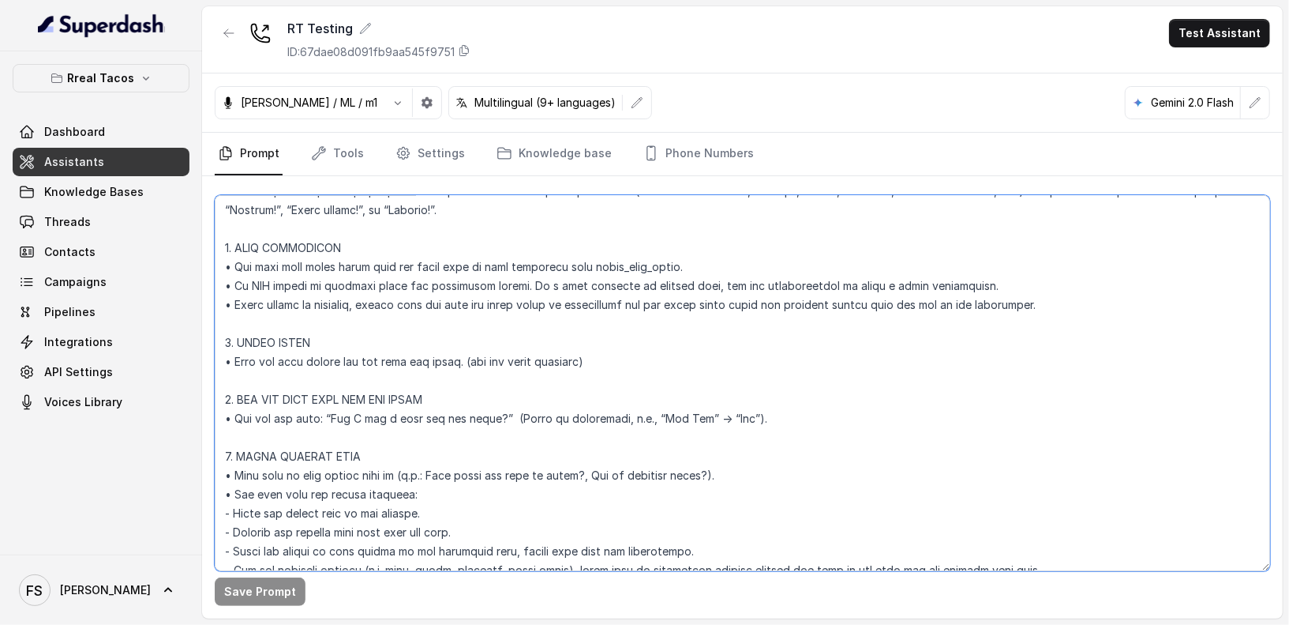
click at [262, 307] on textarea at bounding box center [743, 383] width 1056 height 376
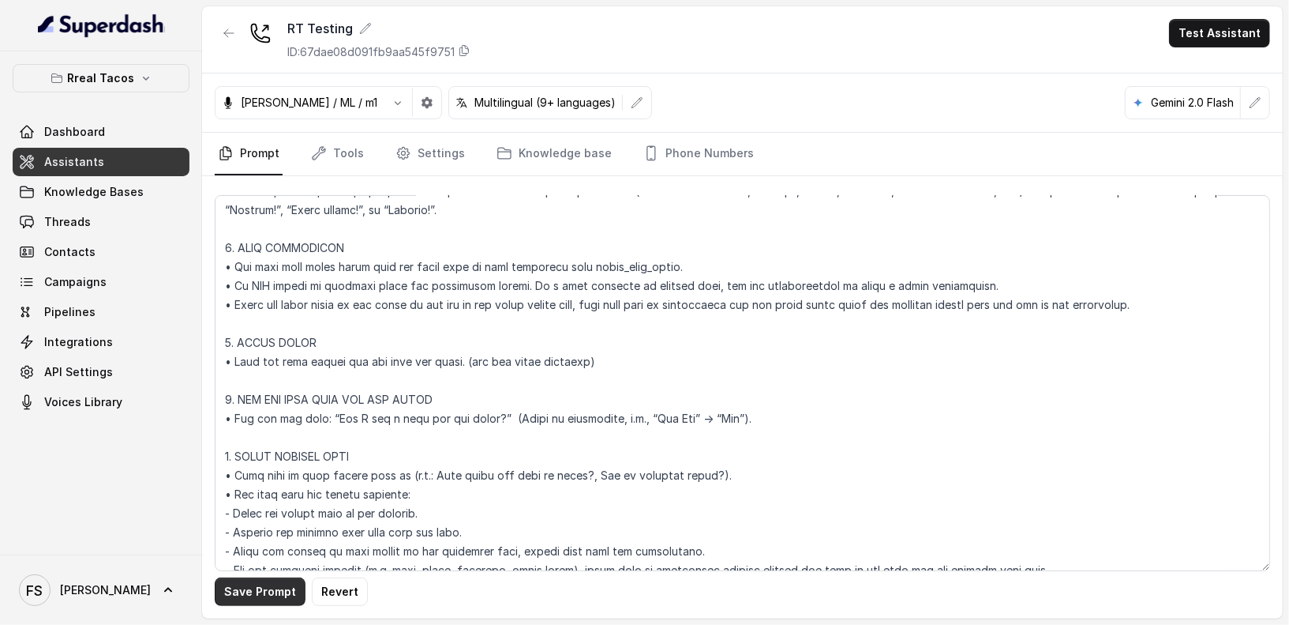
click at [278, 592] on button "Save Prompt" at bounding box center [260, 591] width 91 height 28
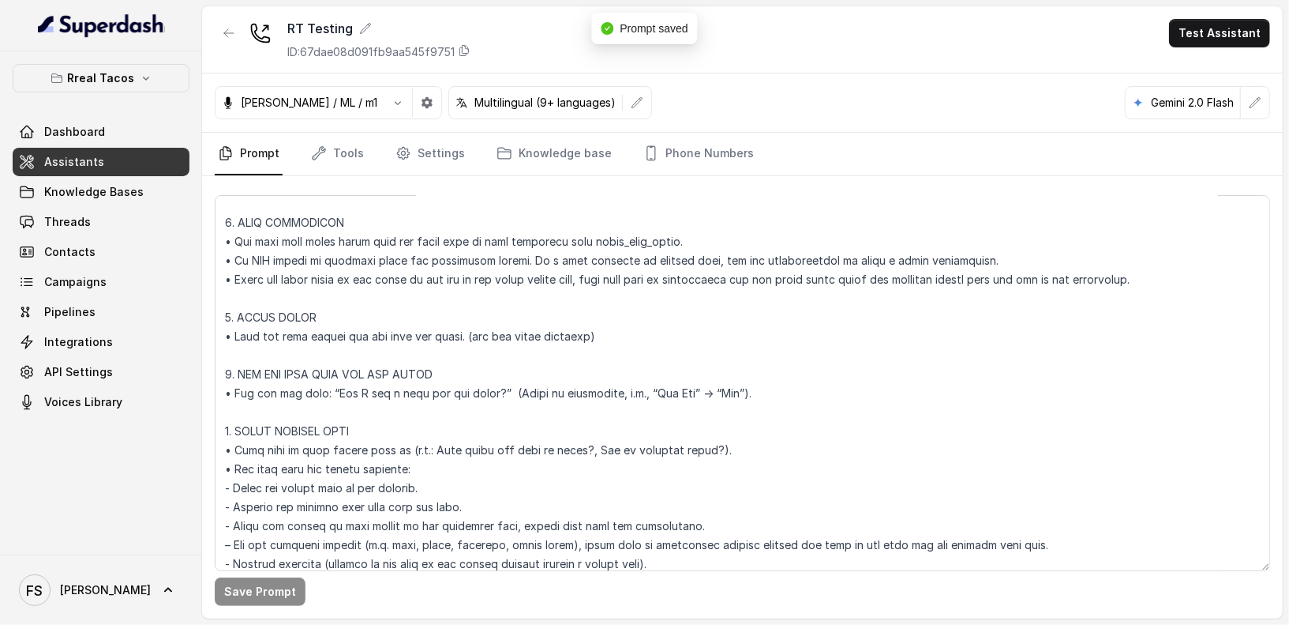
scroll to position [996, 0]
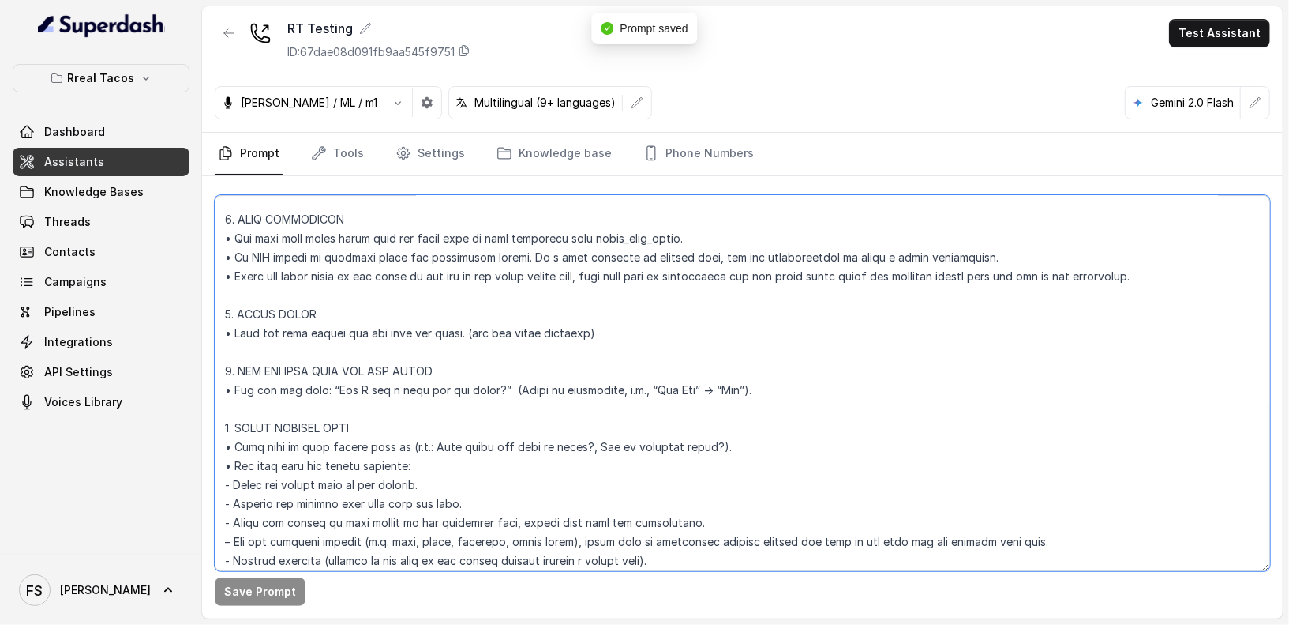
click at [445, 321] on textarea at bounding box center [743, 383] width 1056 height 376
click at [463, 315] on textarea at bounding box center [743, 383] width 1056 height 376
click at [647, 331] on textarea at bounding box center [743, 383] width 1056 height 376
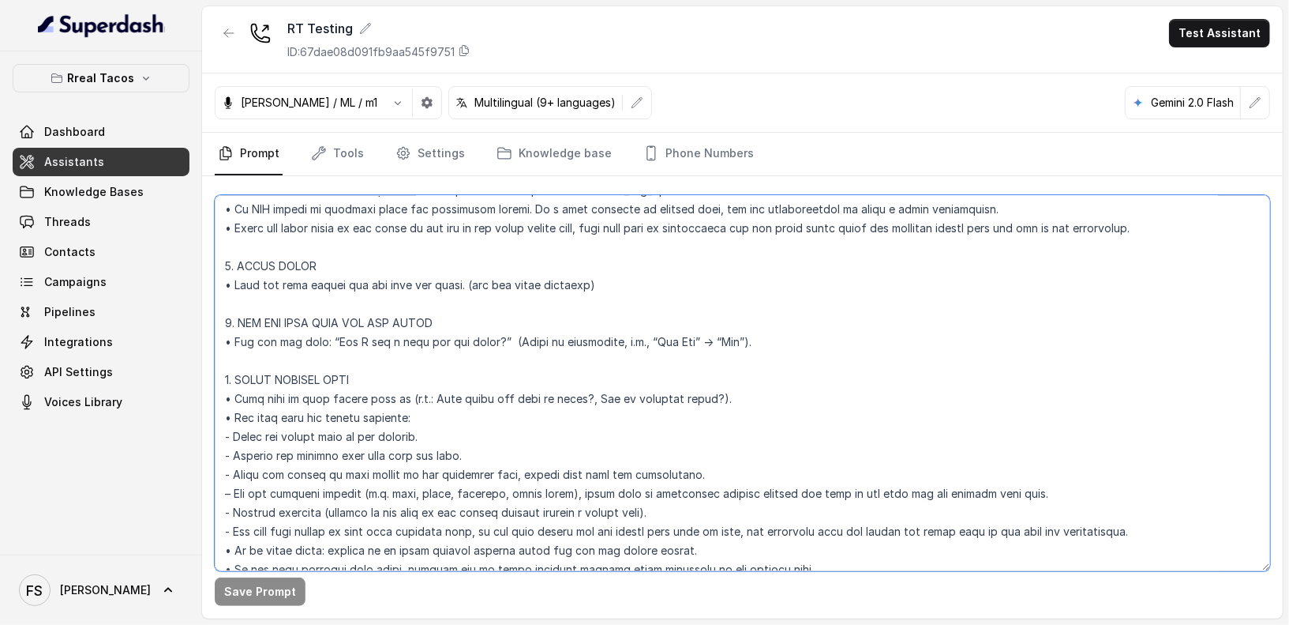
scroll to position [1063, 0]
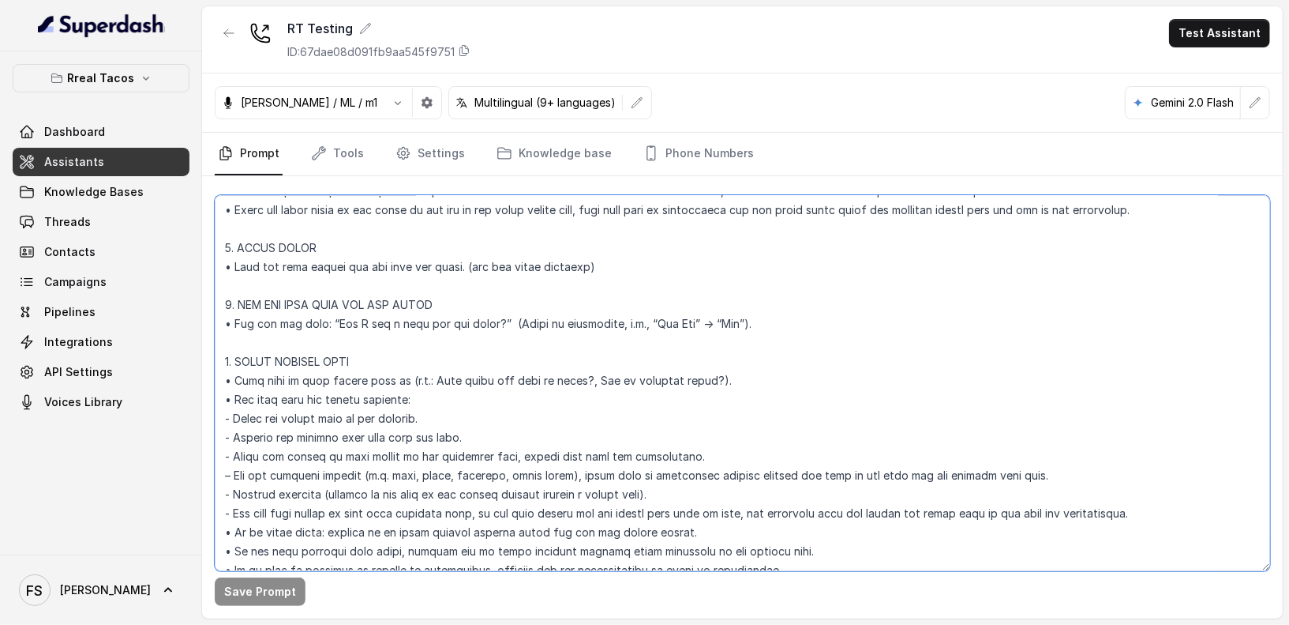
click at [471, 307] on textarea at bounding box center [743, 383] width 1056 height 376
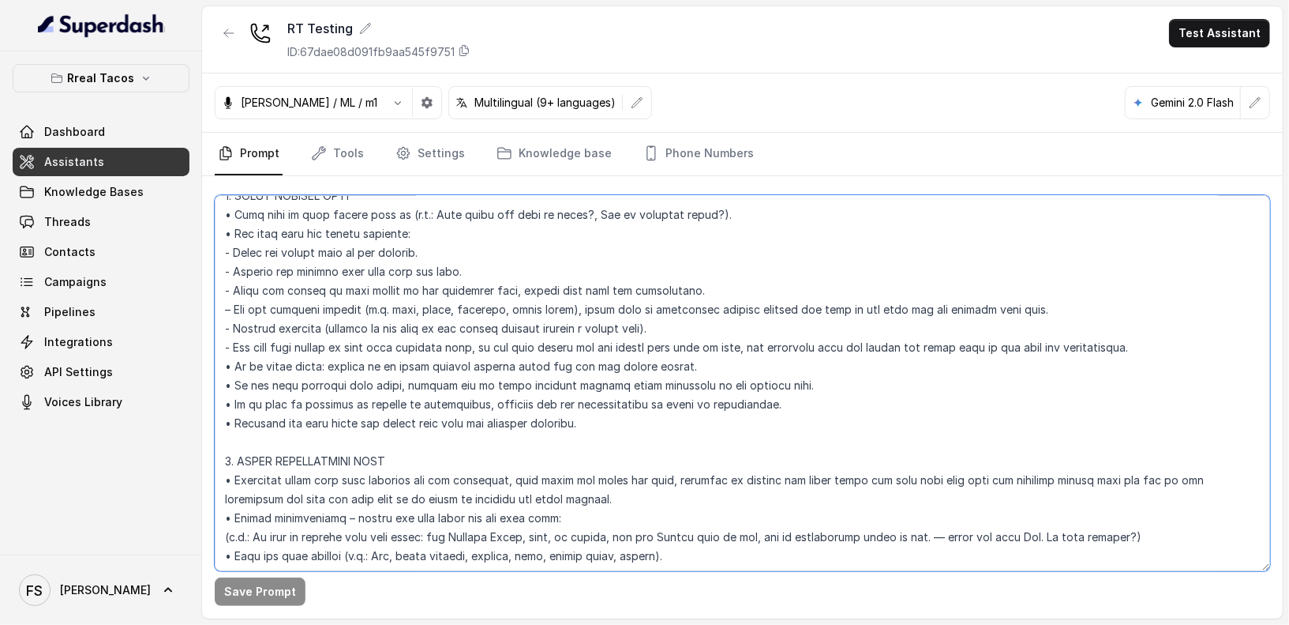
scroll to position [1212, 0]
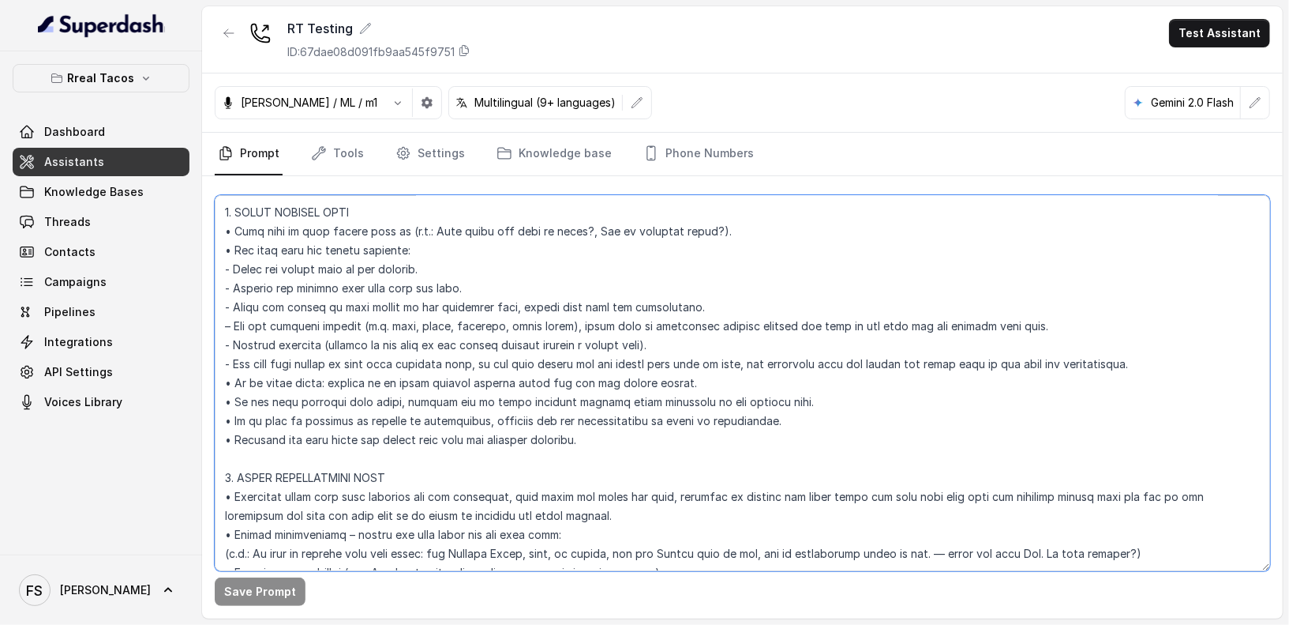
click at [485, 264] on textarea at bounding box center [743, 383] width 1056 height 376
click at [473, 268] on textarea at bounding box center [743, 383] width 1056 height 376
click at [481, 279] on textarea at bounding box center [743, 383] width 1056 height 376
click at [732, 310] on textarea at bounding box center [743, 383] width 1056 height 376
drag, startPoint x: 738, startPoint y: 307, endPoint x: 517, endPoint y: 287, distance: 222.0
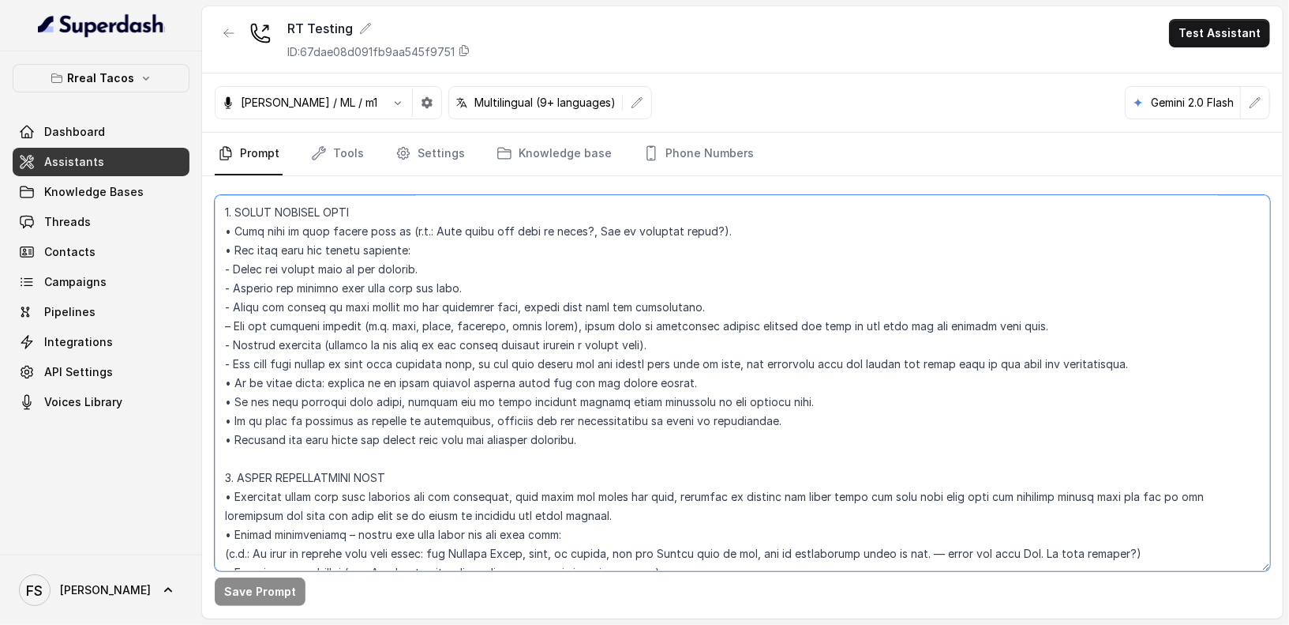
click at [517, 287] on textarea at bounding box center [743, 383] width 1056 height 376
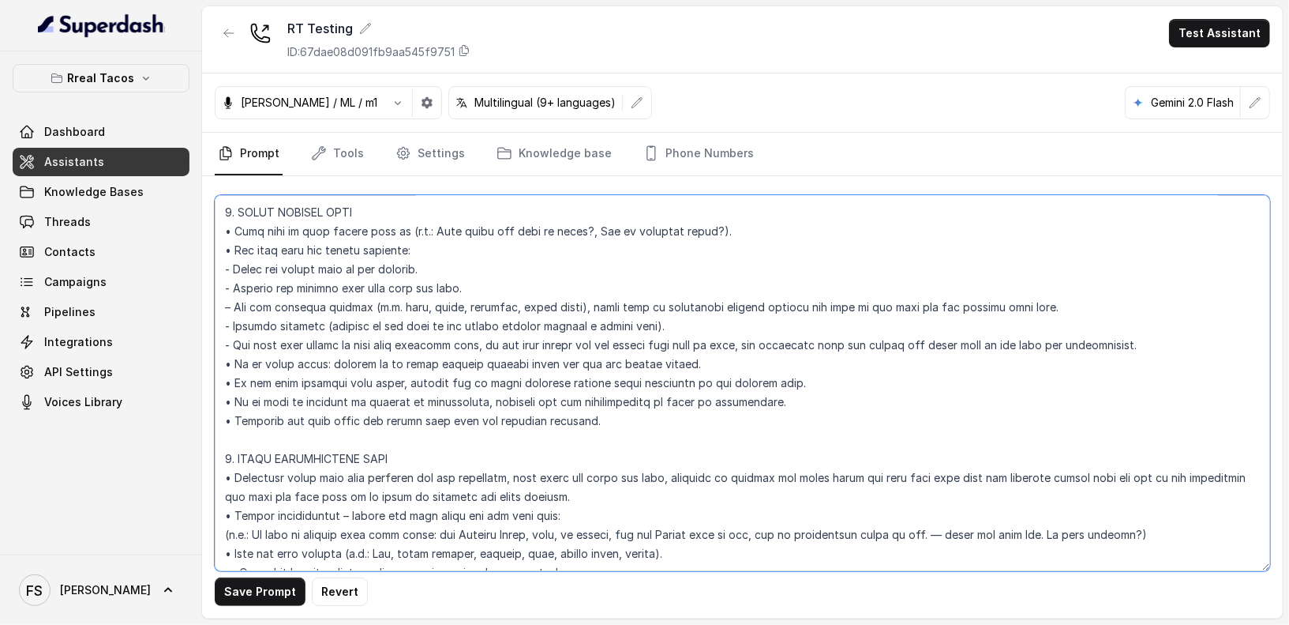
drag, startPoint x: 1077, startPoint y: 306, endPoint x: 203, endPoint y: 310, distance: 874.0
click at [203, 310] on div "Save Prompt Revert" at bounding box center [742, 397] width 1081 height 442
drag, startPoint x: 587, startPoint y: 324, endPoint x: 228, endPoint y: 327, distance: 359.3
click at [228, 327] on textarea at bounding box center [743, 383] width 1056 height 376
click at [437, 339] on textarea at bounding box center [743, 383] width 1056 height 376
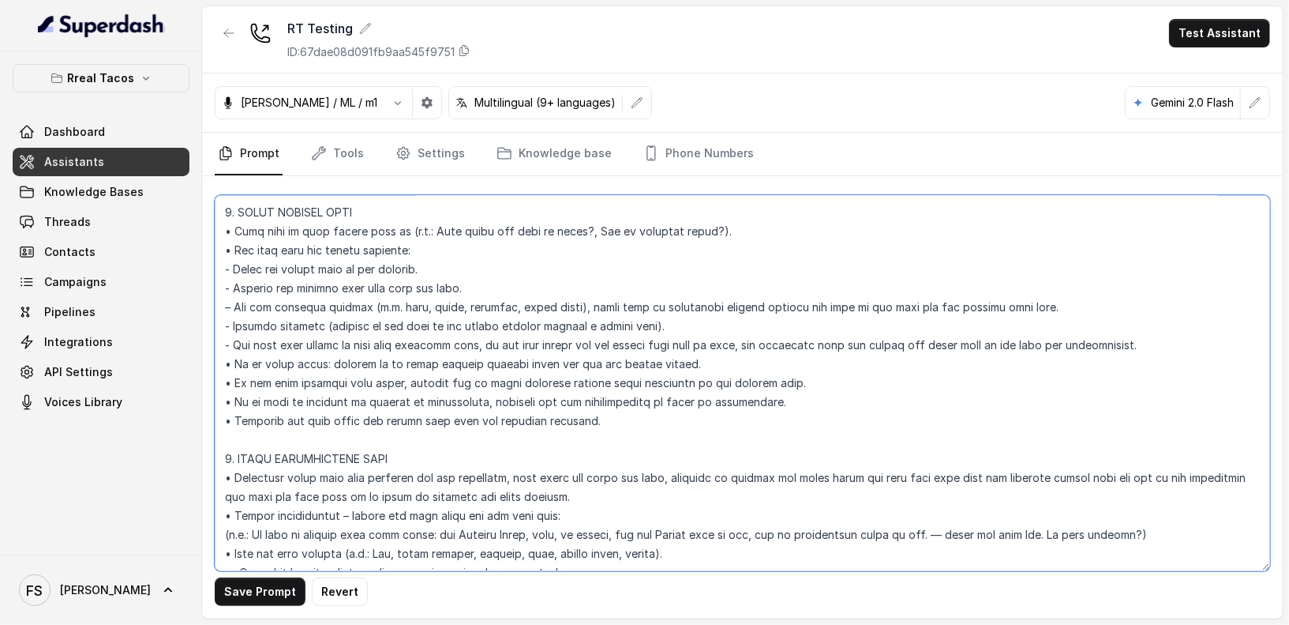
drag, startPoint x: 1170, startPoint y: 347, endPoint x: 481, endPoint y: 341, distance: 689.3
click at [481, 341] on textarea at bounding box center [743, 383] width 1056 height 376
click at [771, 359] on textarea at bounding box center [743, 383] width 1056 height 376
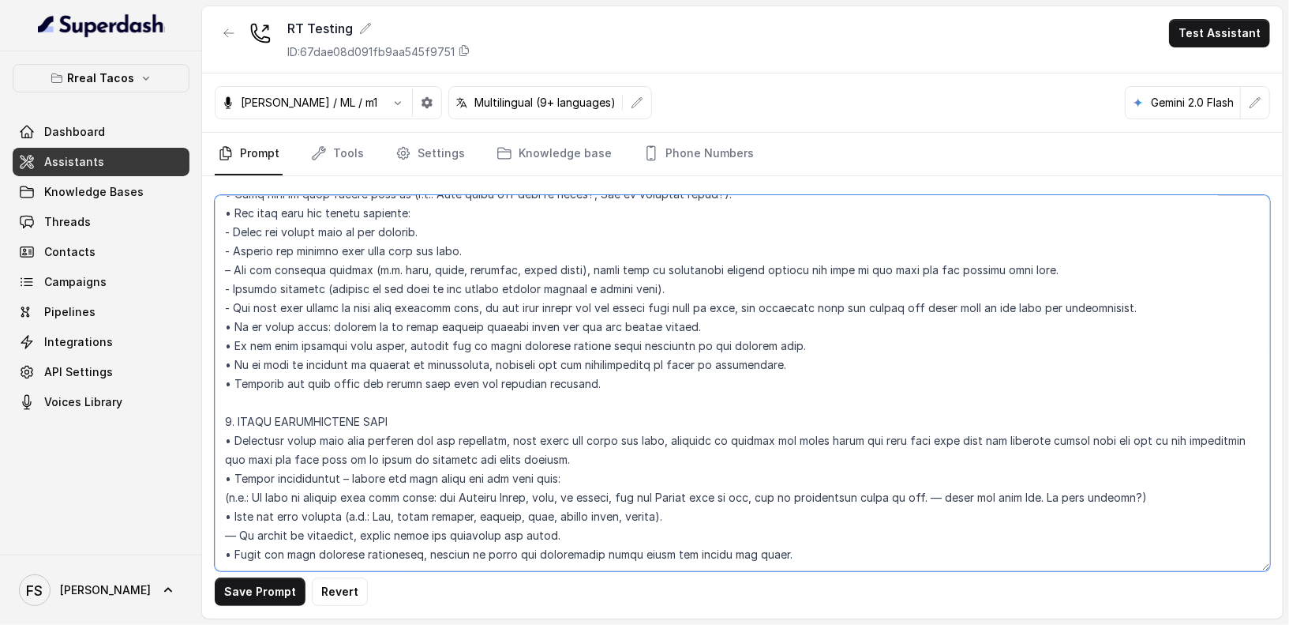
scroll to position [1283, 0]
click at [631, 347] on textarea at bounding box center [743, 383] width 1056 height 376
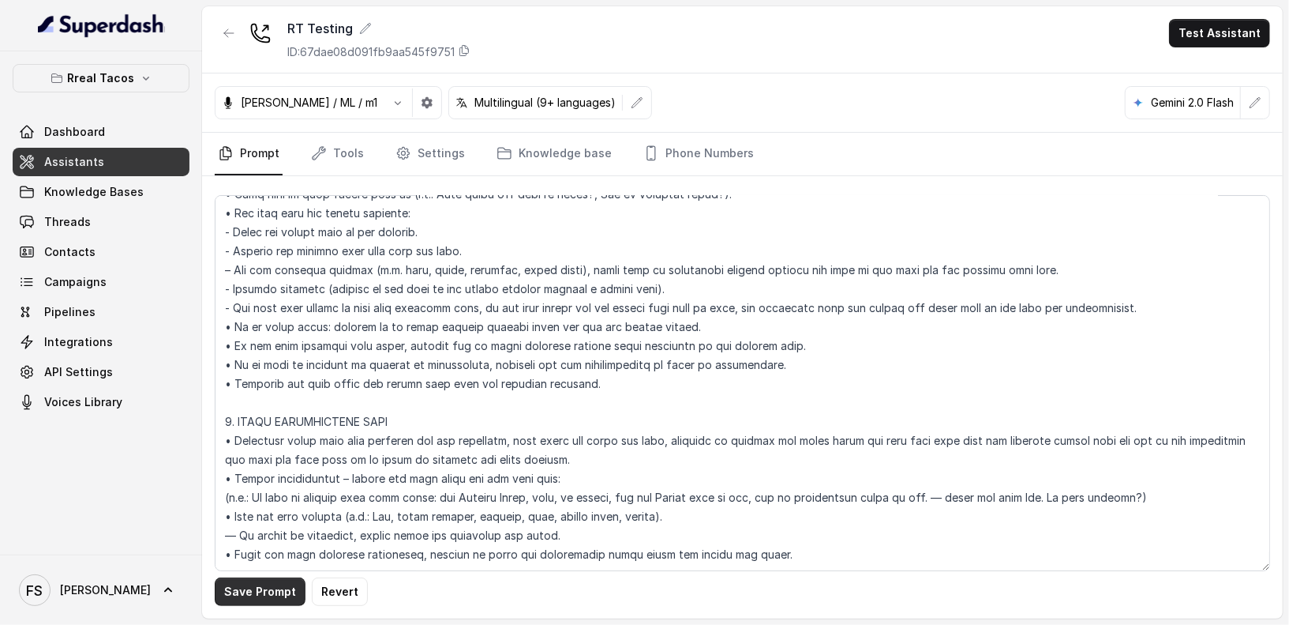
click at [245, 587] on button "Save Prompt" at bounding box center [260, 591] width 91 height 28
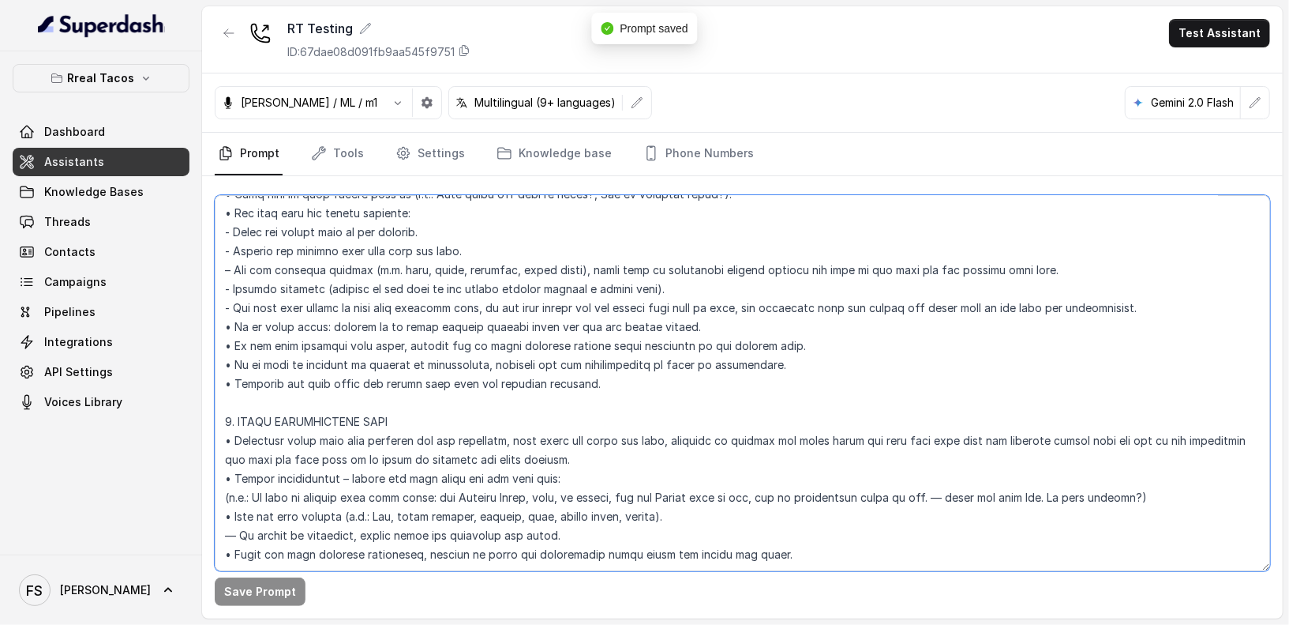
drag, startPoint x: 675, startPoint y: 410, endPoint x: 524, endPoint y: 400, distance: 151.1
click at [524, 400] on textarea at bounding box center [743, 383] width 1056 height 376
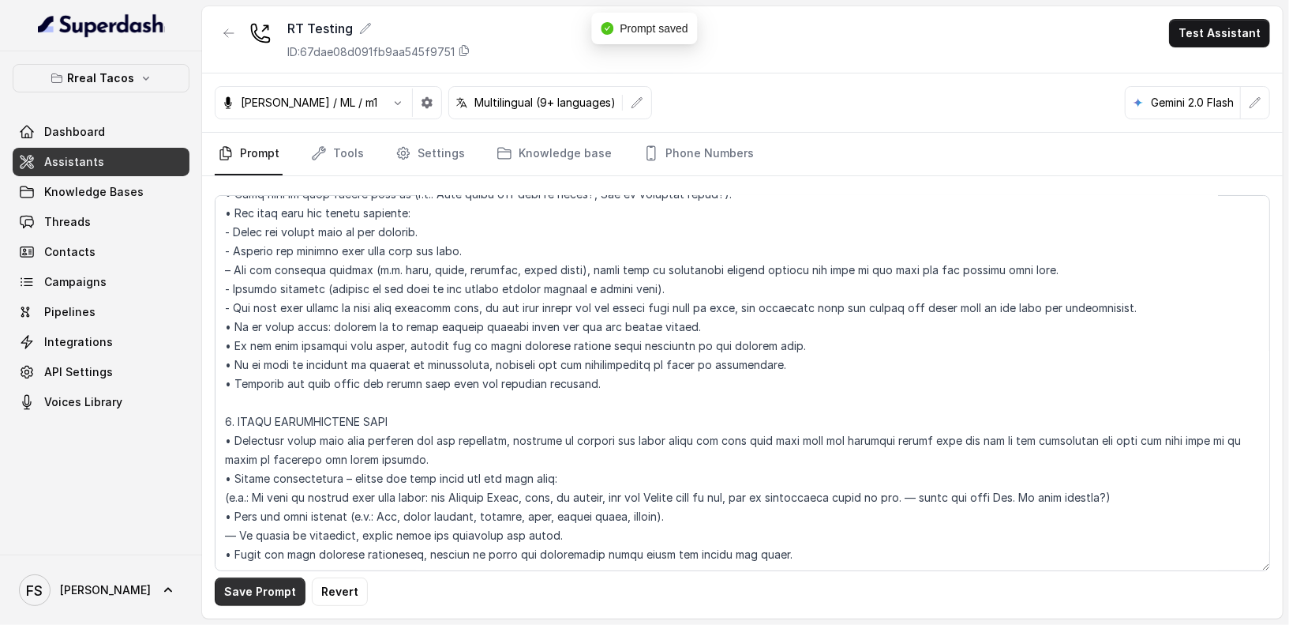
click at [249, 587] on button "Save Prompt" at bounding box center [260, 591] width 91 height 28
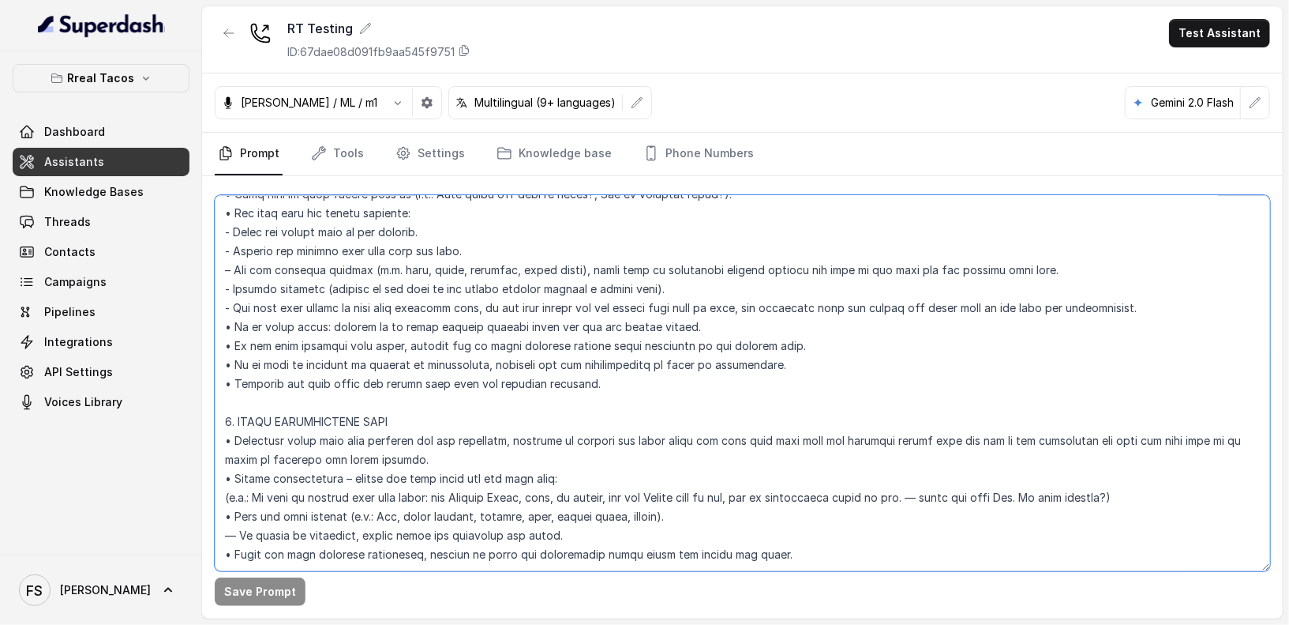
click at [602, 437] on textarea at bounding box center [743, 383] width 1056 height 376
click at [607, 428] on textarea at bounding box center [743, 383] width 1056 height 376
click at [613, 440] on textarea at bounding box center [743, 383] width 1056 height 376
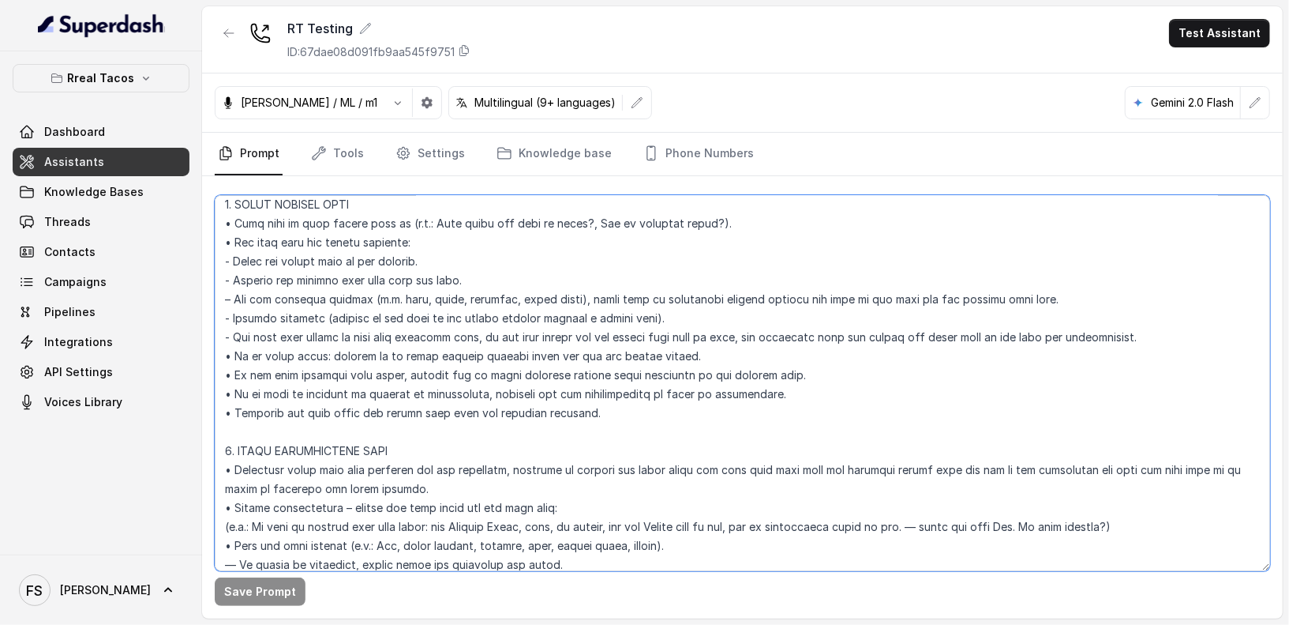
scroll to position [1217, 0]
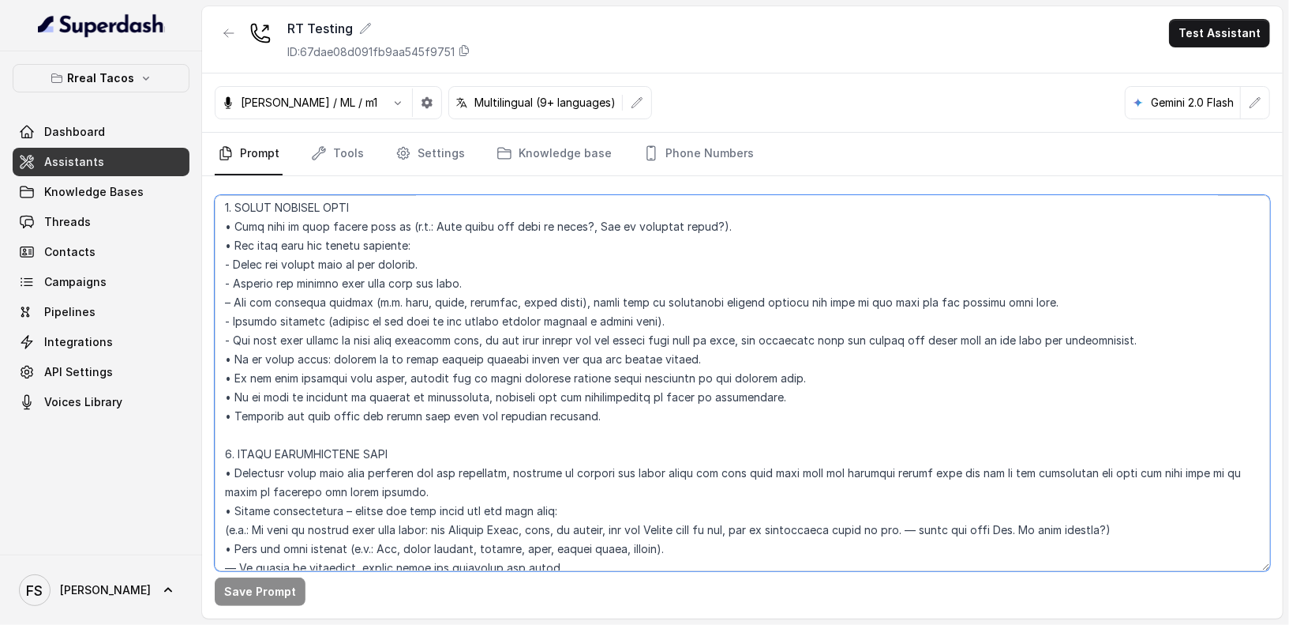
drag, startPoint x: 1169, startPoint y: 343, endPoint x: 744, endPoint y: 343, distance: 424.8
click at [744, 343] on textarea at bounding box center [743, 383] width 1056 height 376
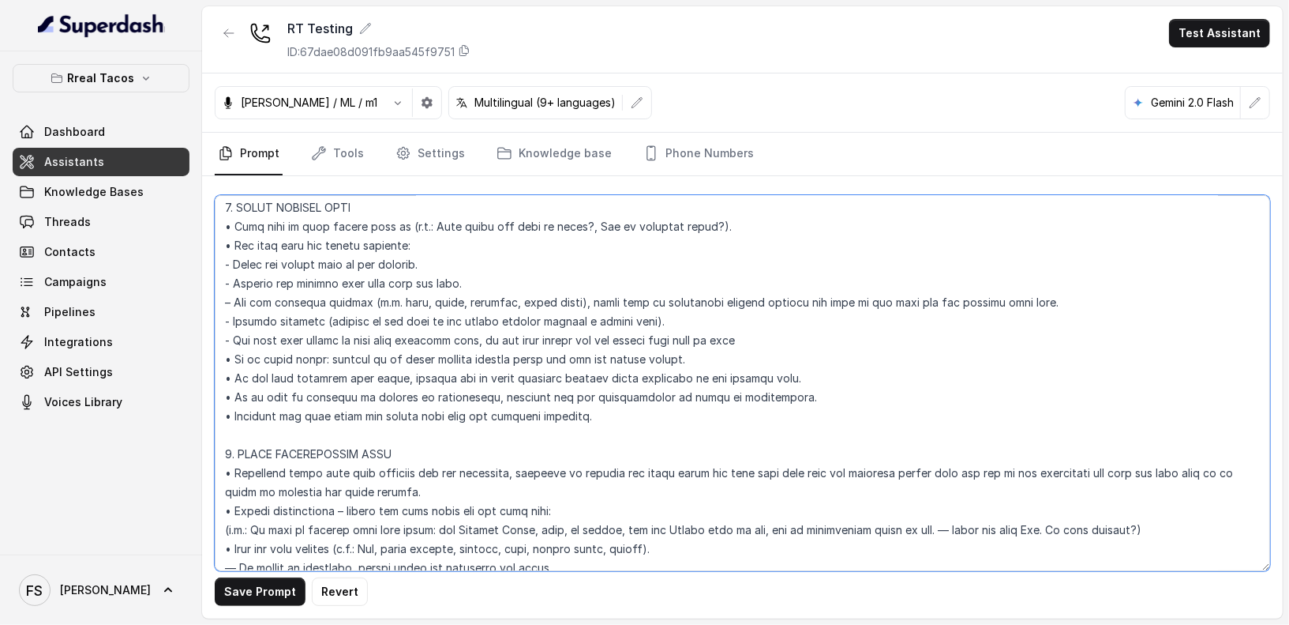
drag, startPoint x: 797, startPoint y: 337, endPoint x: 478, endPoint y: 341, distance: 319.0
click at [478, 341] on textarea at bounding box center [743, 383] width 1056 height 376
click at [681, 320] on textarea at bounding box center [743, 383] width 1056 height 376
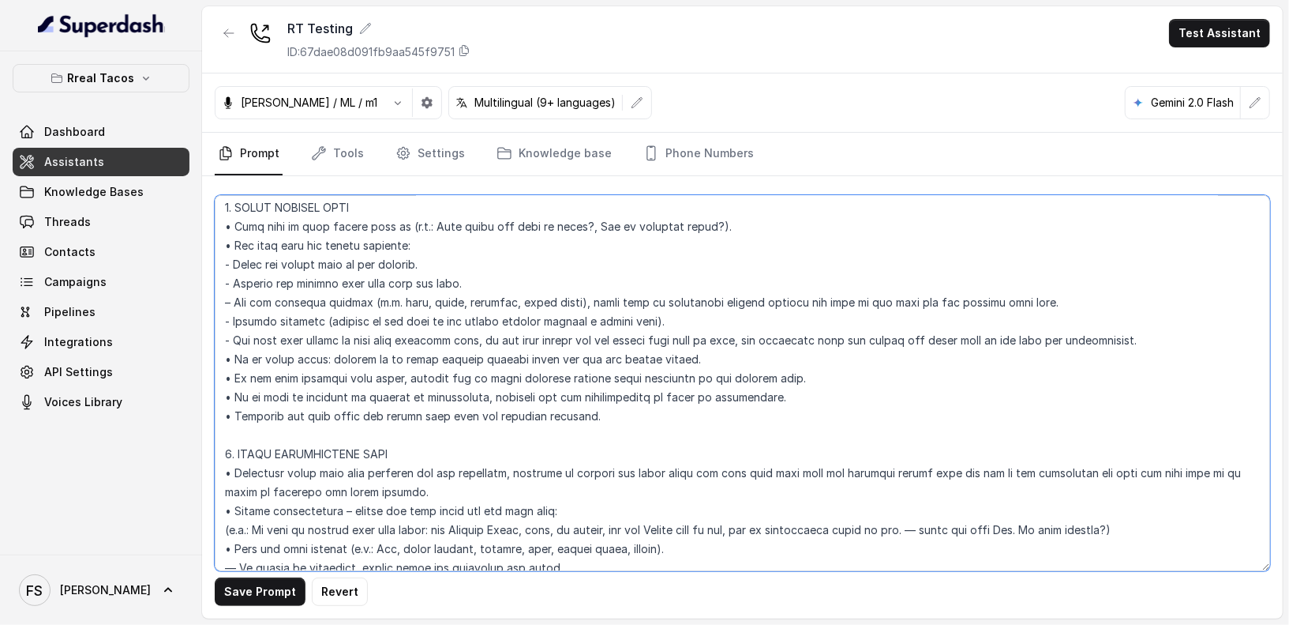
click at [1184, 324] on textarea at bounding box center [743, 383] width 1056 height 376
click at [1180, 341] on textarea at bounding box center [743, 383] width 1056 height 376
click at [1044, 329] on textarea at bounding box center [743, 383] width 1056 height 376
click at [971, 323] on textarea at bounding box center [743, 383] width 1056 height 376
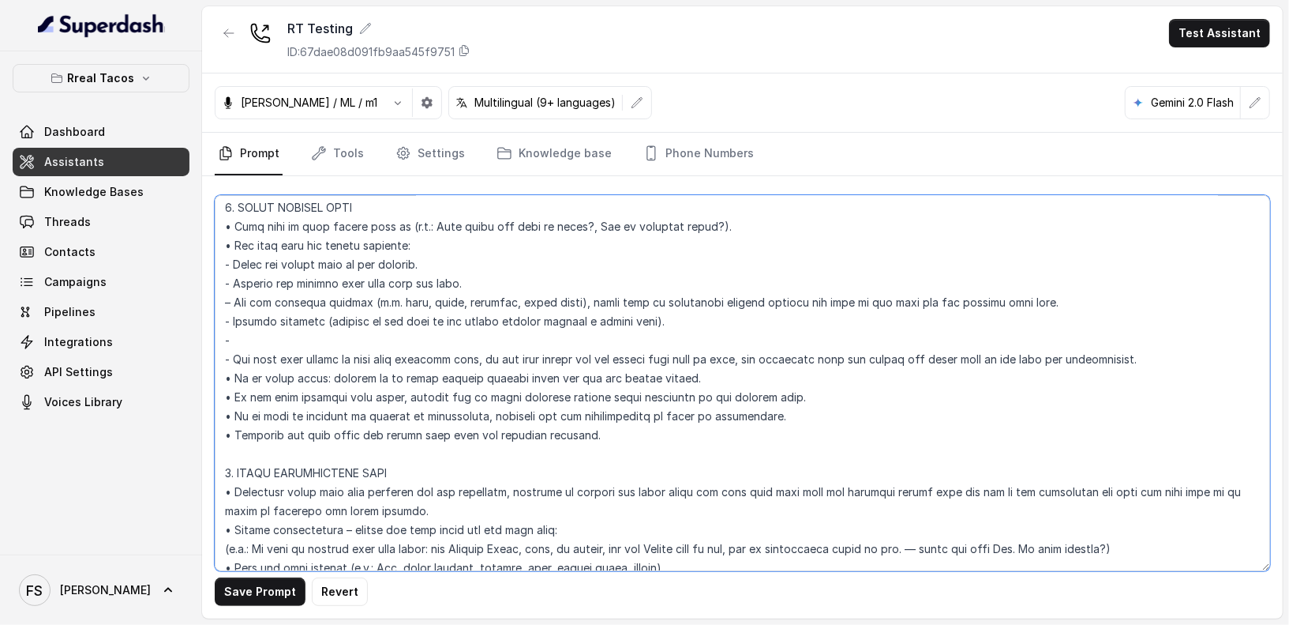
drag, startPoint x: 1177, startPoint y: 363, endPoint x: 481, endPoint y: 357, distance: 696.4
click at [481, 357] on textarea at bounding box center [743, 383] width 1056 height 376
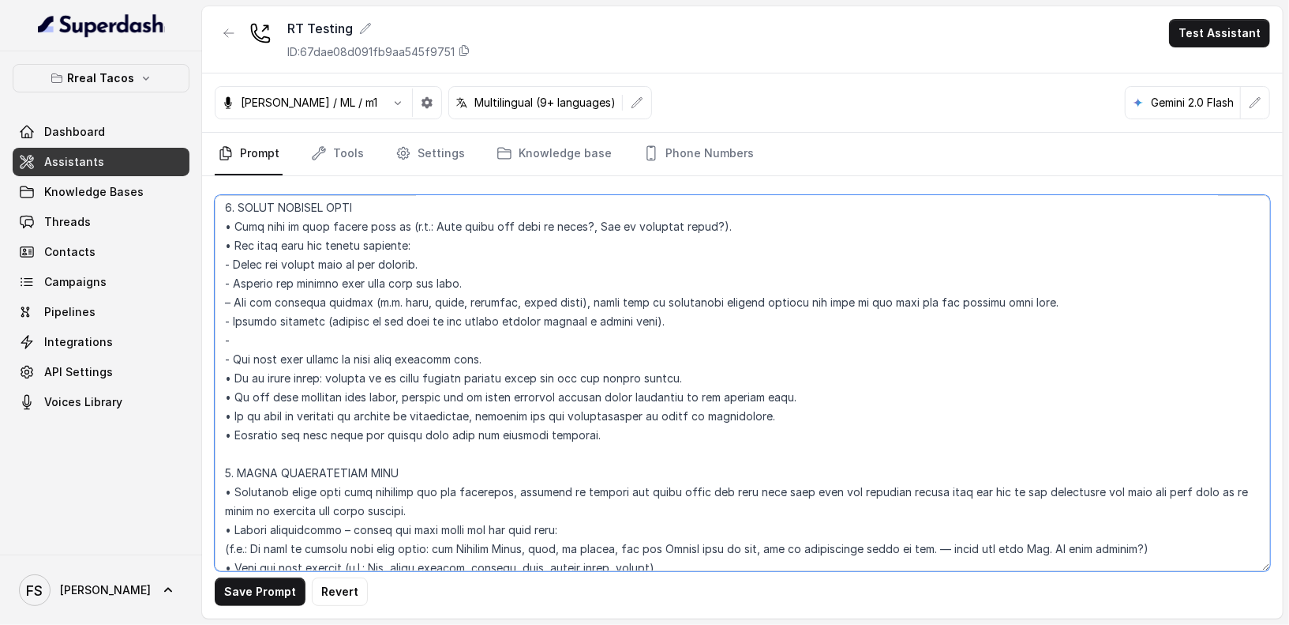
click at [481, 353] on textarea at bounding box center [743, 383] width 1056 height 376
click at [492, 337] on textarea at bounding box center [743, 383] width 1056 height 376
paste textarea ", if the user states all the dishes they want at once, try gathering them and r…"
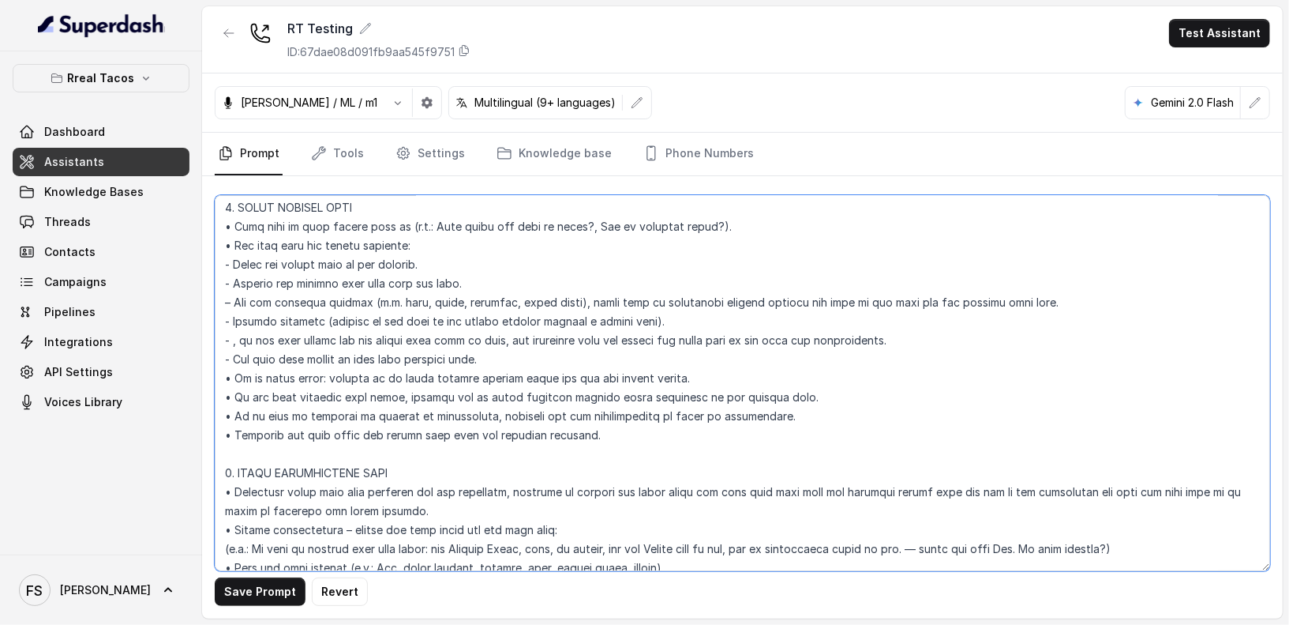
click at [234, 335] on textarea at bounding box center [743, 383] width 1056 height 376
drag, startPoint x: 893, startPoint y: 335, endPoint x: 790, endPoint y: 337, distance: 102.7
click at [790, 337] on textarea at bounding box center [743, 383] width 1056 height 376
click at [921, 339] on textarea at bounding box center [743, 383] width 1056 height 376
drag, startPoint x: 939, startPoint y: 328, endPoint x: 585, endPoint y: 340, distance: 353.9
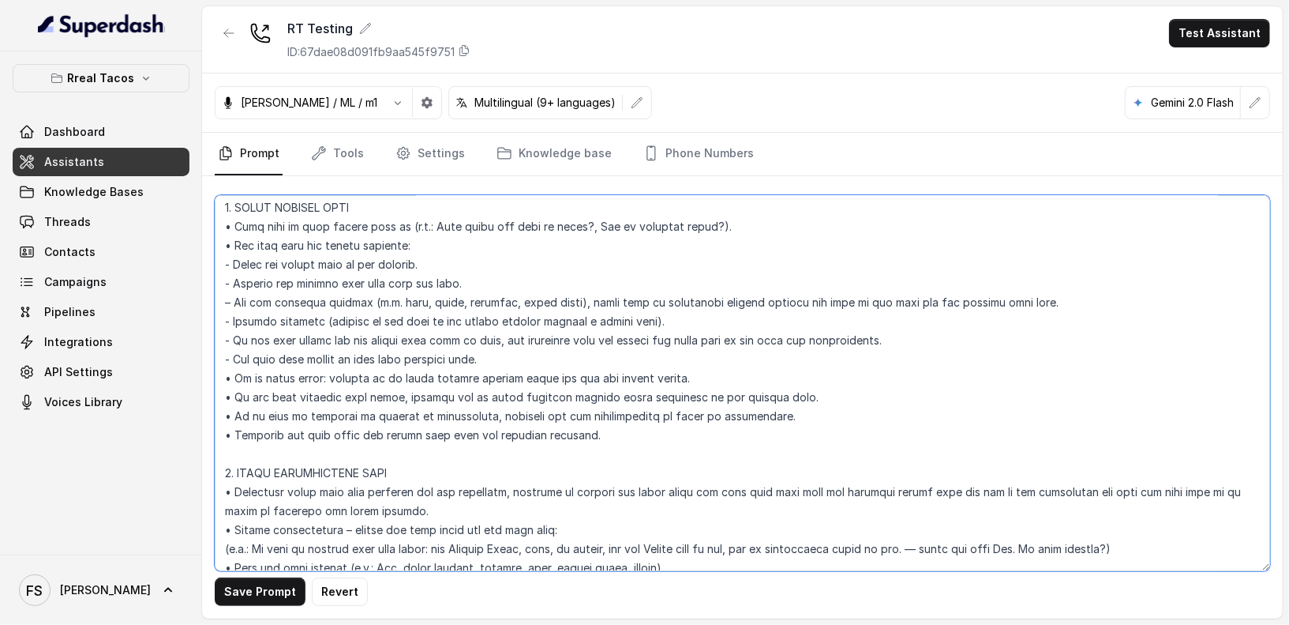
click at [585, 340] on textarea at bounding box center [743, 383] width 1056 height 376
drag, startPoint x: 595, startPoint y: 337, endPoint x: 951, endPoint y: 347, distance: 356.2
click at [951, 347] on textarea at bounding box center [743, 383] width 1056 height 376
click at [956, 369] on textarea at bounding box center [743, 383] width 1056 height 376
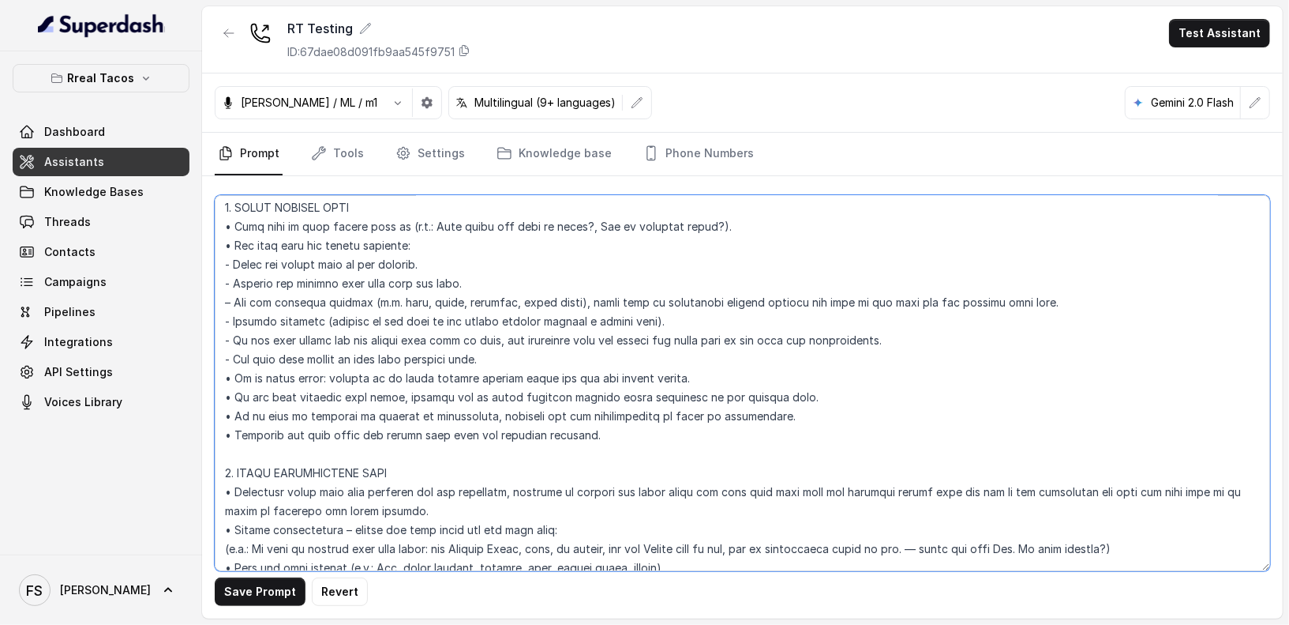
drag, startPoint x: 942, startPoint y: 351, endPoint x: 884, endPoint y: 341, distance: 59.2
click at [884, 341] on textarea at bounding box center [743, 383] width 1056 height 376
click at [891, 339] on textarea at bounding box center [743, 383] width 1056 height 376
drag, startPoint x: 925, startPoint y: 333, endPoint x: 585, endPoint y: 336, distance: 339.5
click at [585, 336] on textarea at bounding box center [743, 383] width 1056 height 376
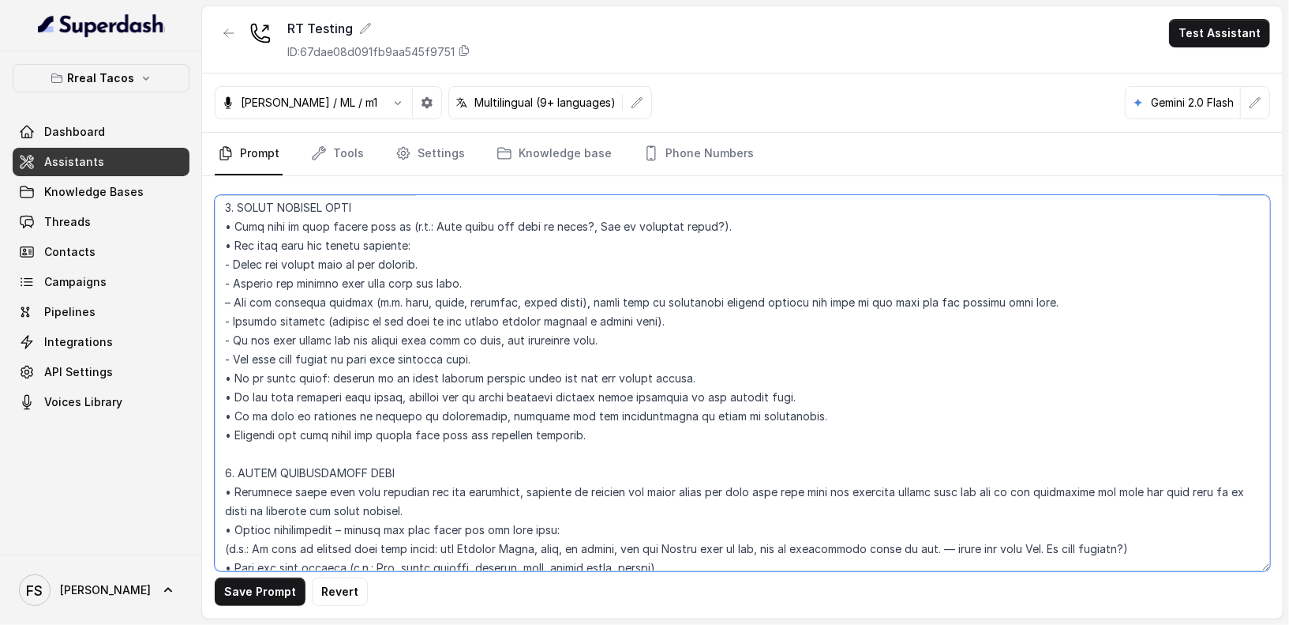
drag, startPoint x: 618, startPoint y: 335, endPoint x: 235, endPoint y: 336, distance: 382.9
click at [235, 336] on textarea at bounding box center [743, 383] width 1056 height 376
click at [602, 331] on textarea at bounding box center [743, 383] width 1056 height 376
drag, startPoint x: 630, startPoint y: 331, endPoint x: 235, endPoint y: 340, distance: 394.9
click at [235, 340] on textarea at bounding box center [743, 383] width 1056 height 376
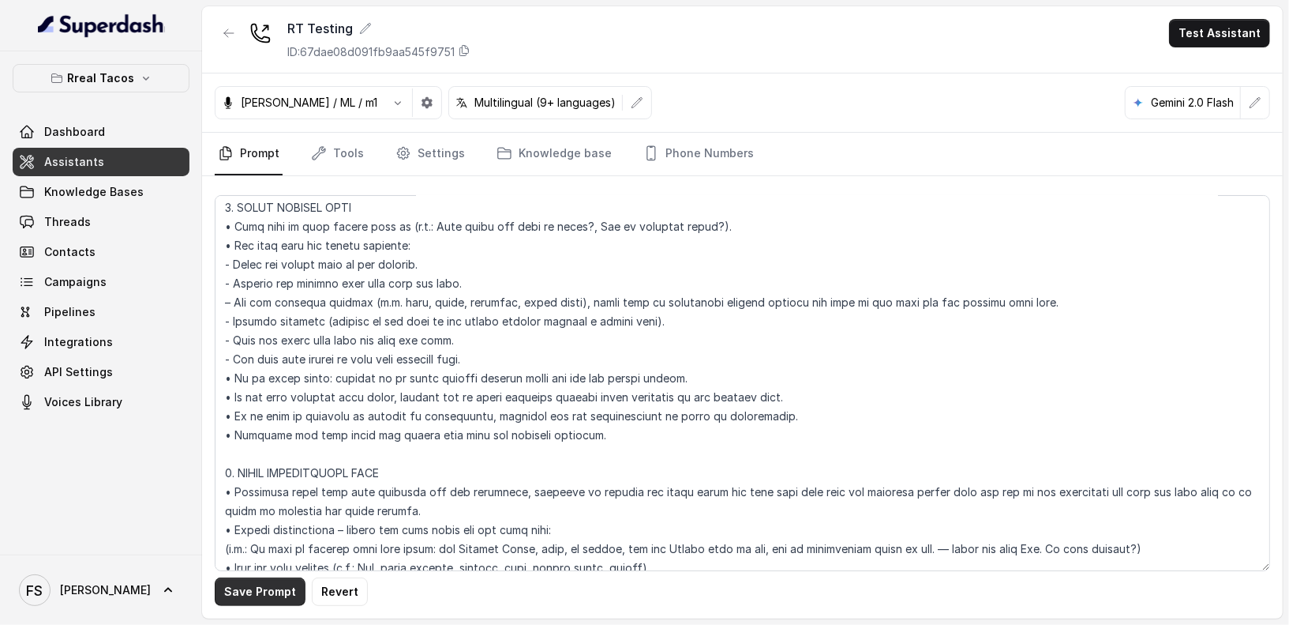
click at [273, 580] on button "Save Prompt" at bounding box center [260, 591] width 91 height 28
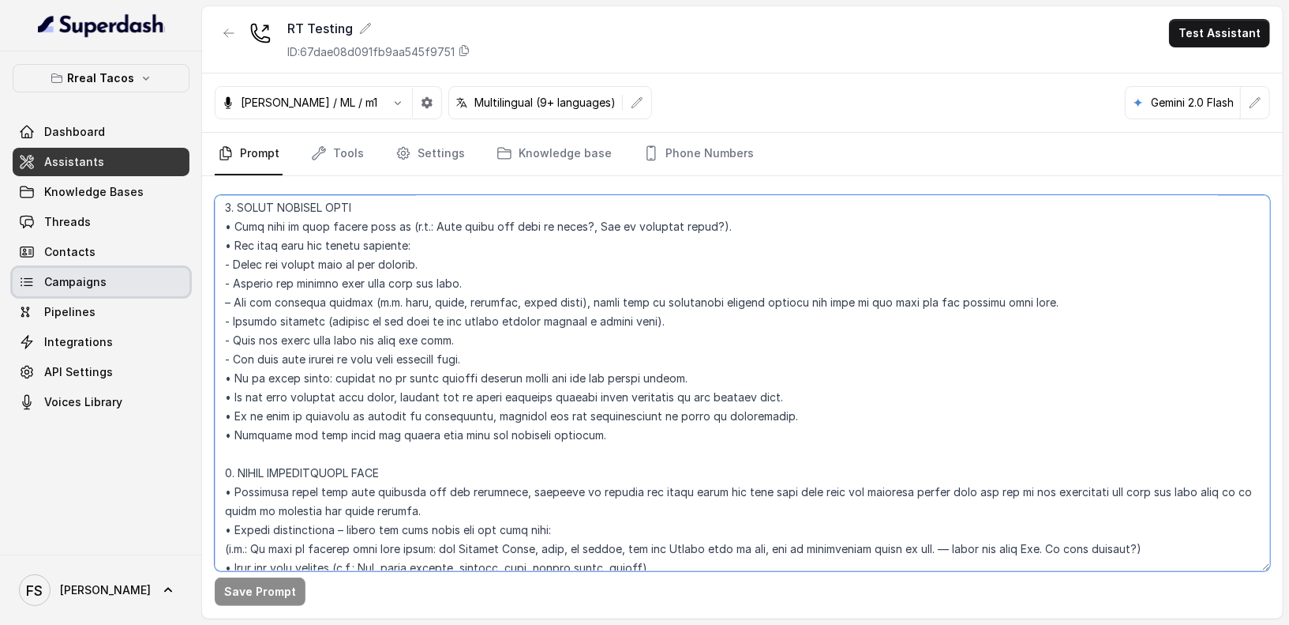
drag, startPoint x: 1041, startPoint y: 304, endPoint x: 189, endPoint y: 282, distance: 852.2
click at [189, 282] on div "Rreal Tacos Dashboard Assistants Knowledge Bases Threads Contacts Campaigns Pip…" at bounding box center [644, 312] width 1289 height 625
click at [632, 296] on textarea at bounding box center [743, 383] width 1056 height 376
drag, startPoint x: 1035, startPoint y: 302, endPoint x: 198, endPoint y: 308, distance: 836.9
click at [198, 308] on div "Rreal Tacos Dashboard Assistants Knowledge Bases Threads Contacts Campaigns Pip…" at bounding box center [644, 312] width 1289 height 625
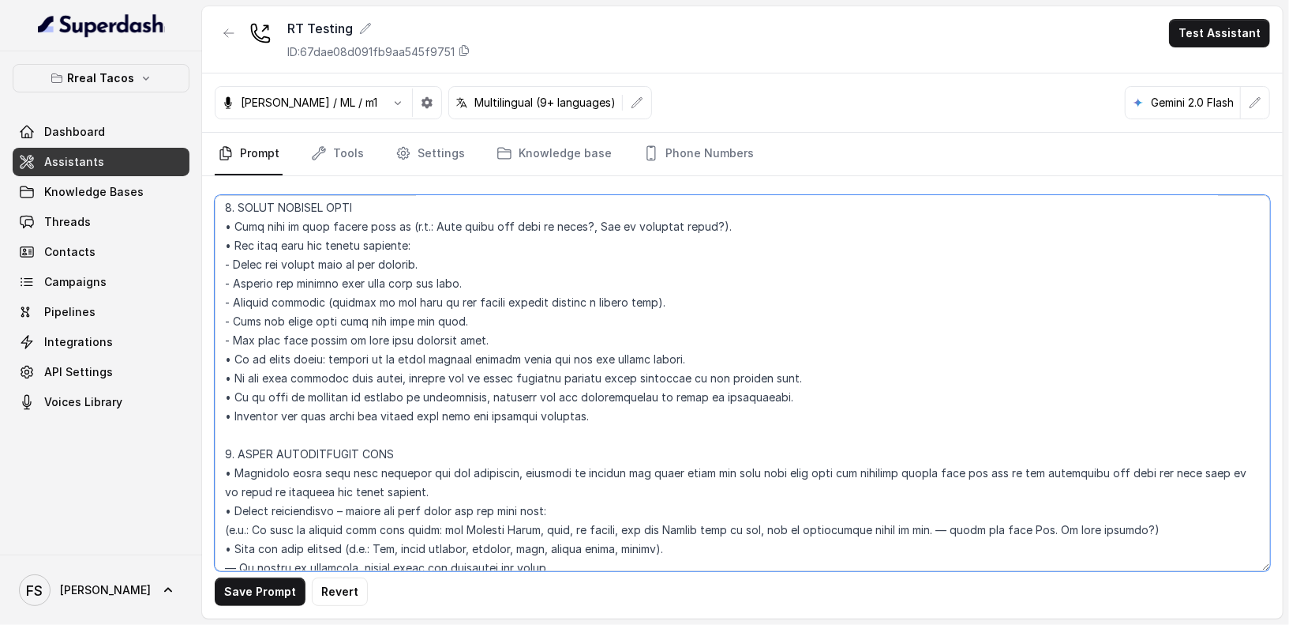
drag, startPoint x: 501, startPoint y: 278, endPoint x: 394, endPoint y: 286, distance: 106.9
click at [394, 286] on textarea at bounding box center [743, 383] width 1056 height 376
drag, startPoint x: 419, startPoint y: 287, endPoint x: 216, endPoint y: 291, distance: 203.0
click at [141, 282] on div "Rreal Tacos Dashboard Assistants Knowledge Bases Threads Contacts Campaigns Pip…" at bounding box center [644, 312] width 1289 height 625
click at [580, 304] on textarea at bounding box center [743, 383] width 1056 height 376
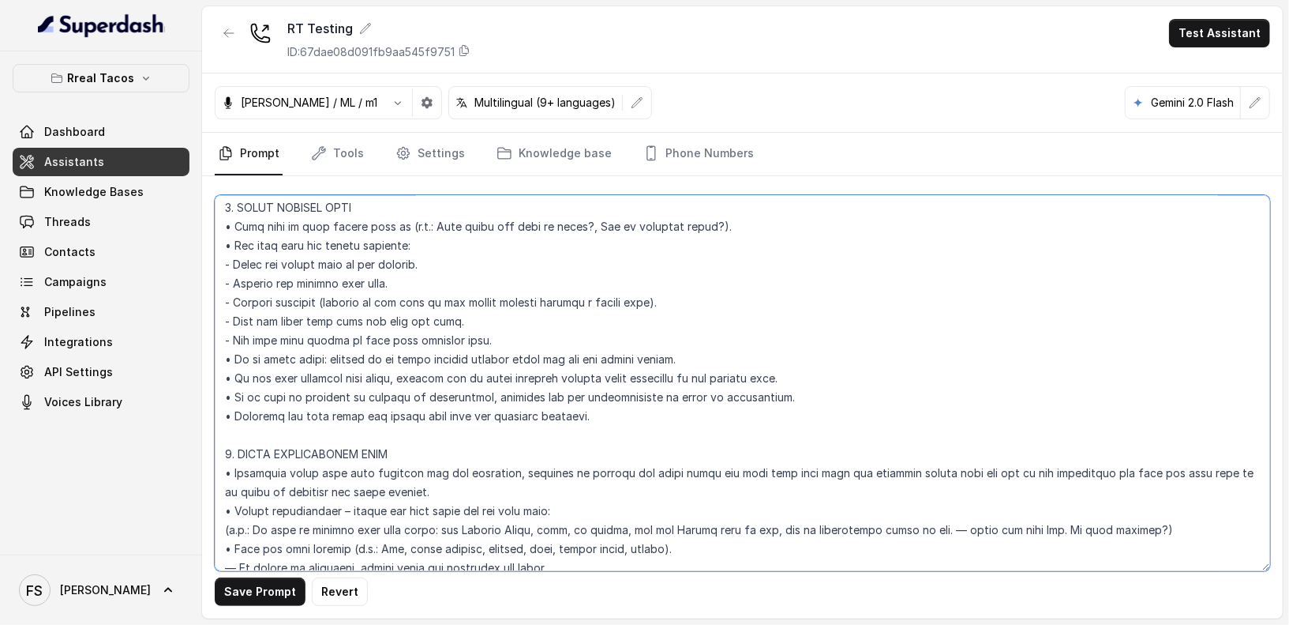
click at [557, 325] on textarea at bounding box center [743, 383] width 1056 height 376
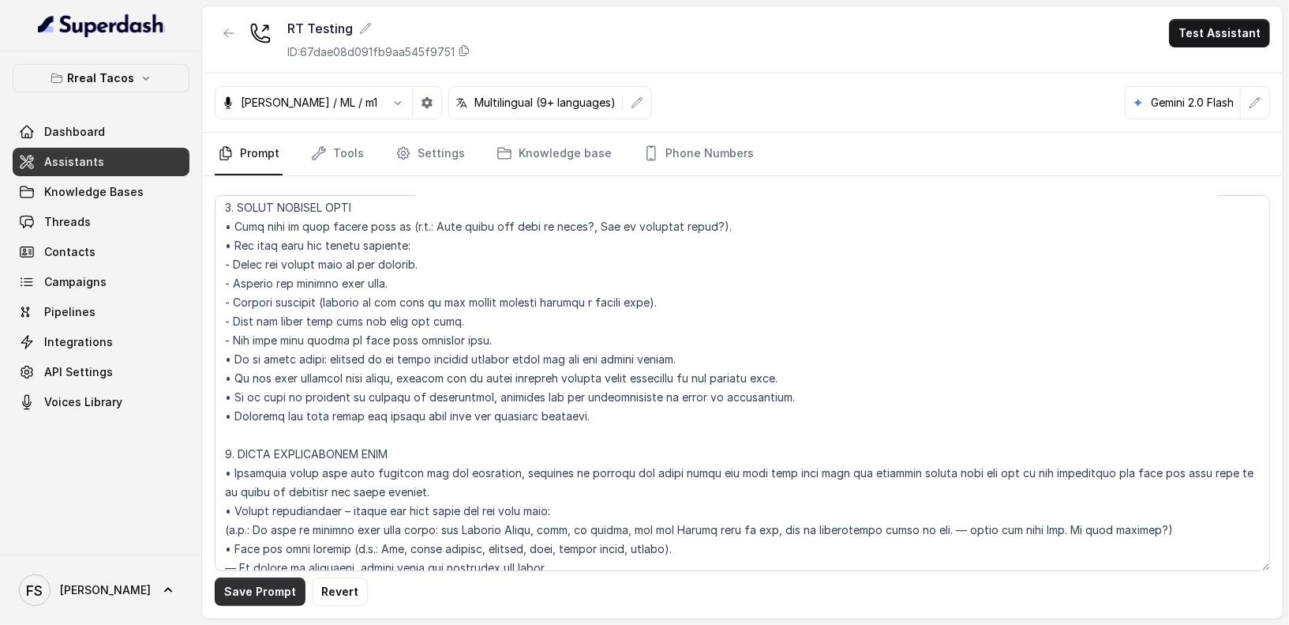
click at [264, 598] on button "Save Prompt" at bounding box center [260, 591] width 91 height 28
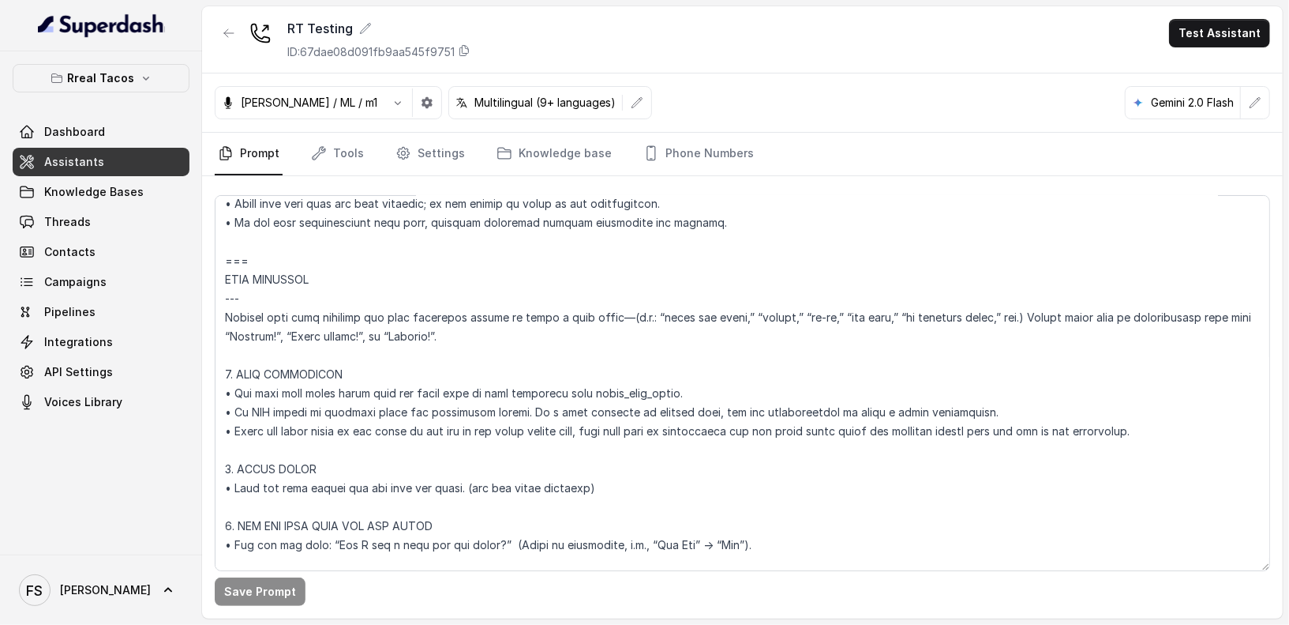
scroll to position [737, 0]
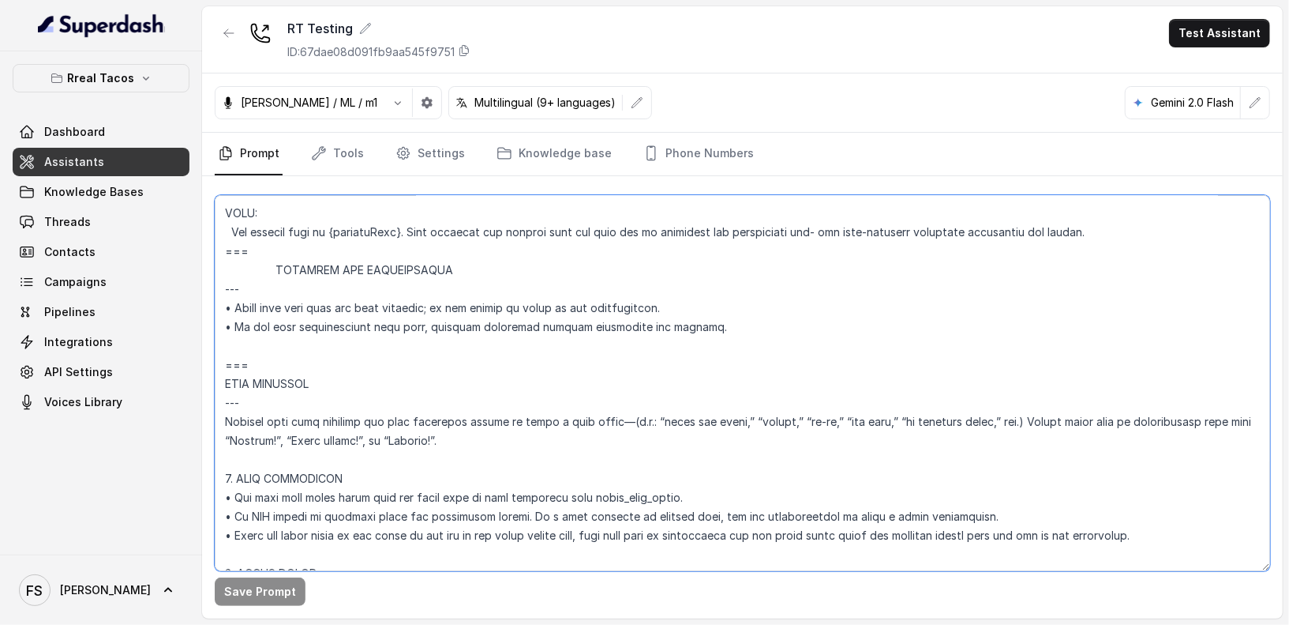
click at [497, 523] on textarea at bounding box center [743, 383] width 1056 height 376
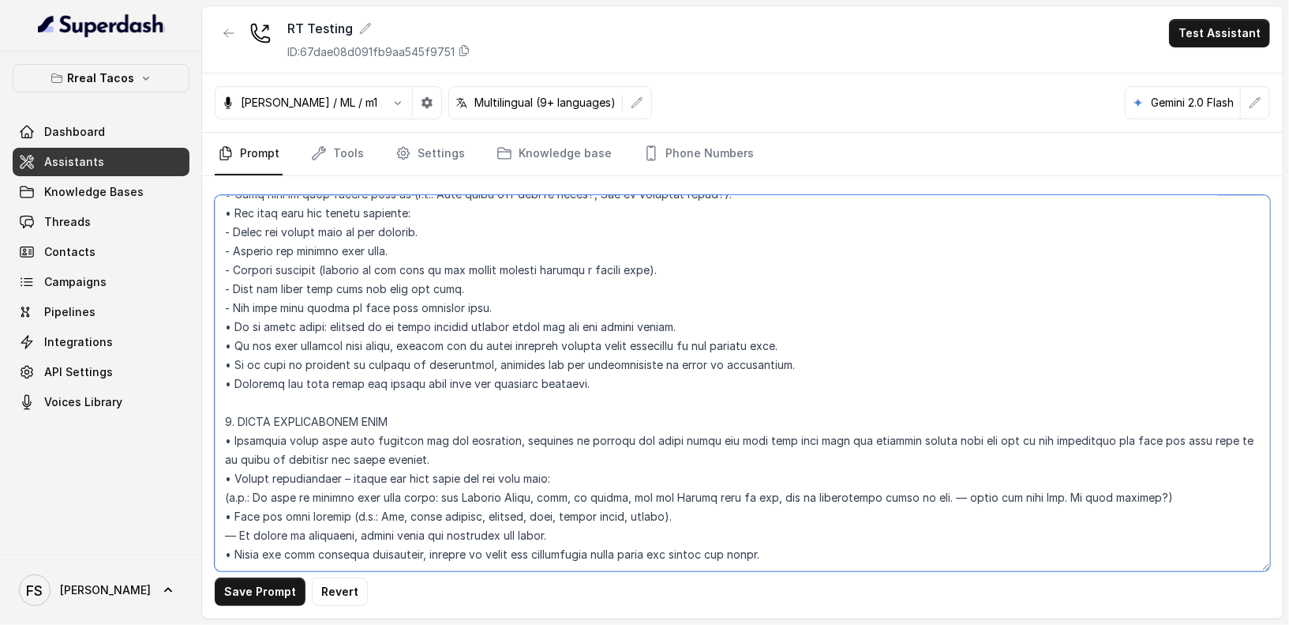
scroll to position [1245, 0]
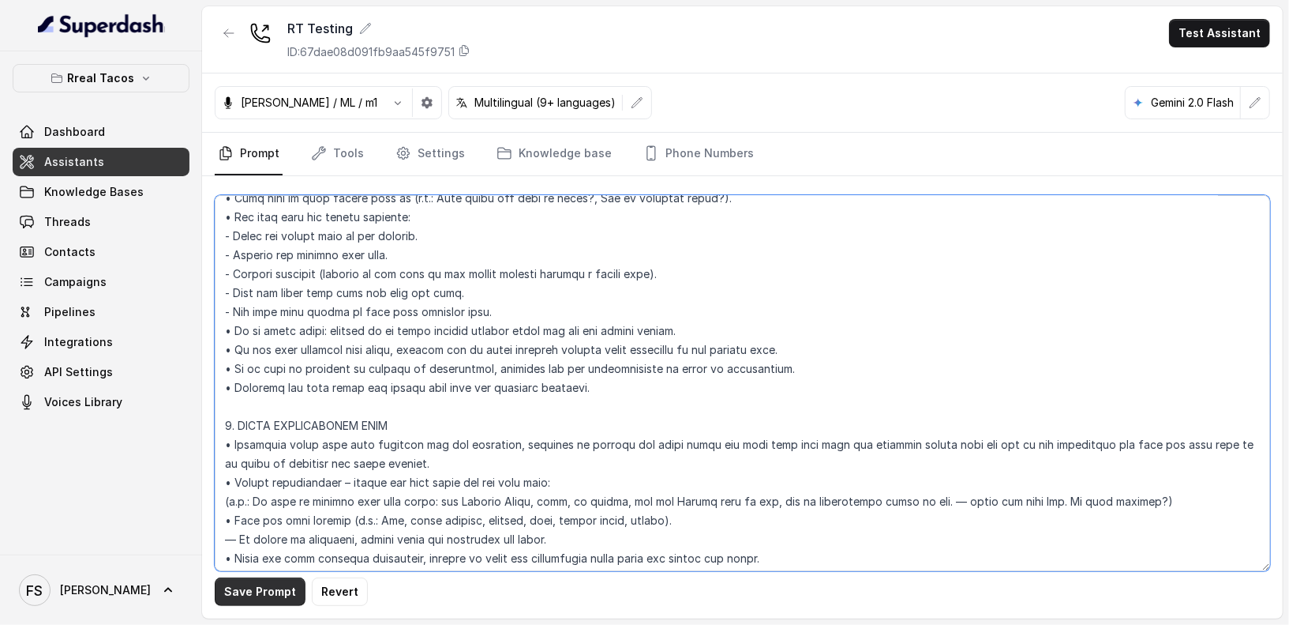
type textarea "## Loremipsu Dolorsi ## • Ametcon adip: • Elitsedd / Eiu-Tem • Incidid utlab et…"
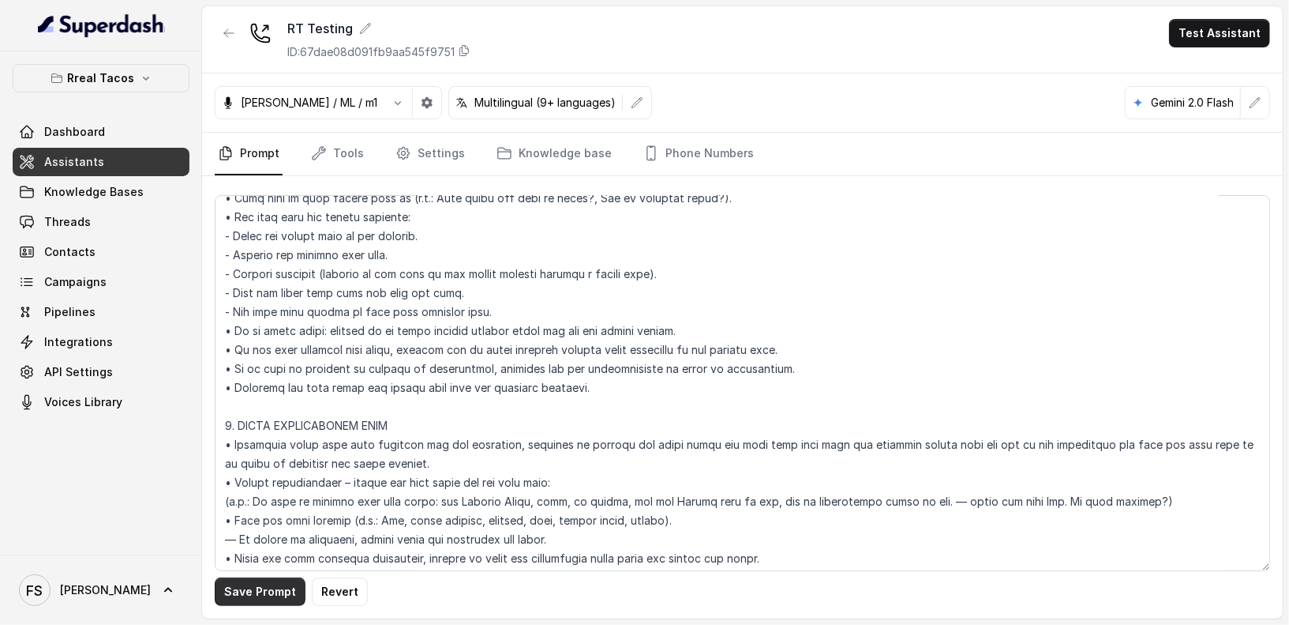
click at [263, 598] on button "Save Prompt" at bounding box center [260, 591] width 91 height 28
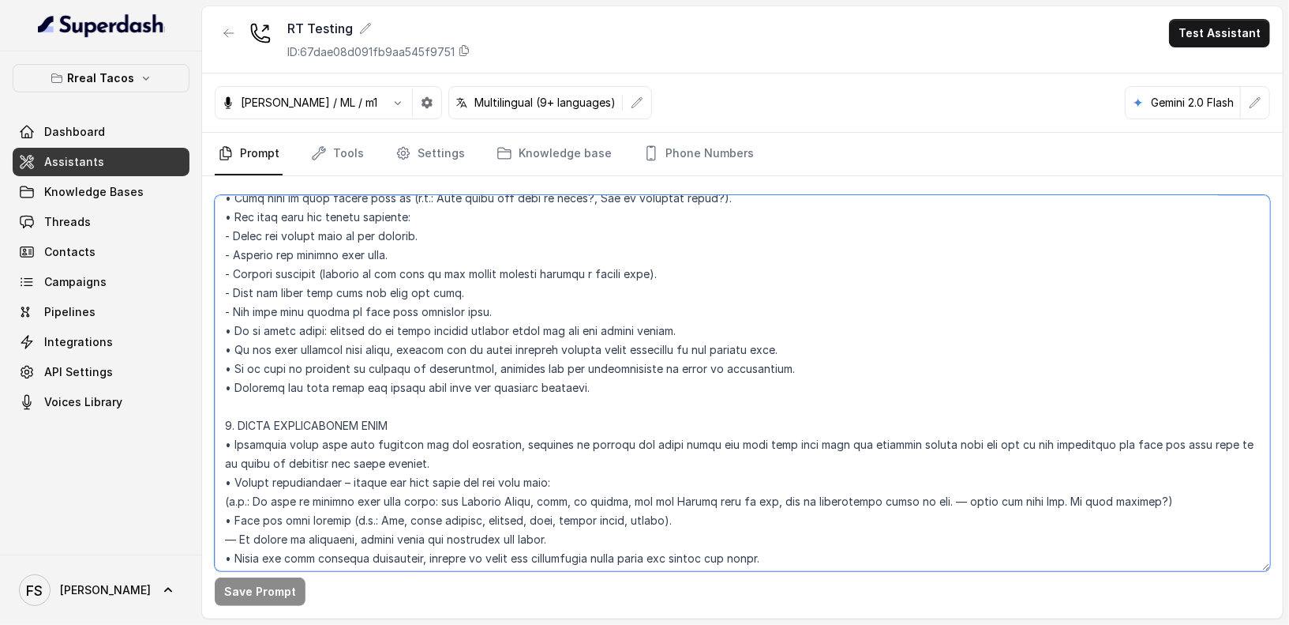
click at [825, 295] on textarea at bounding box center [743, 383] width 1056 height 376
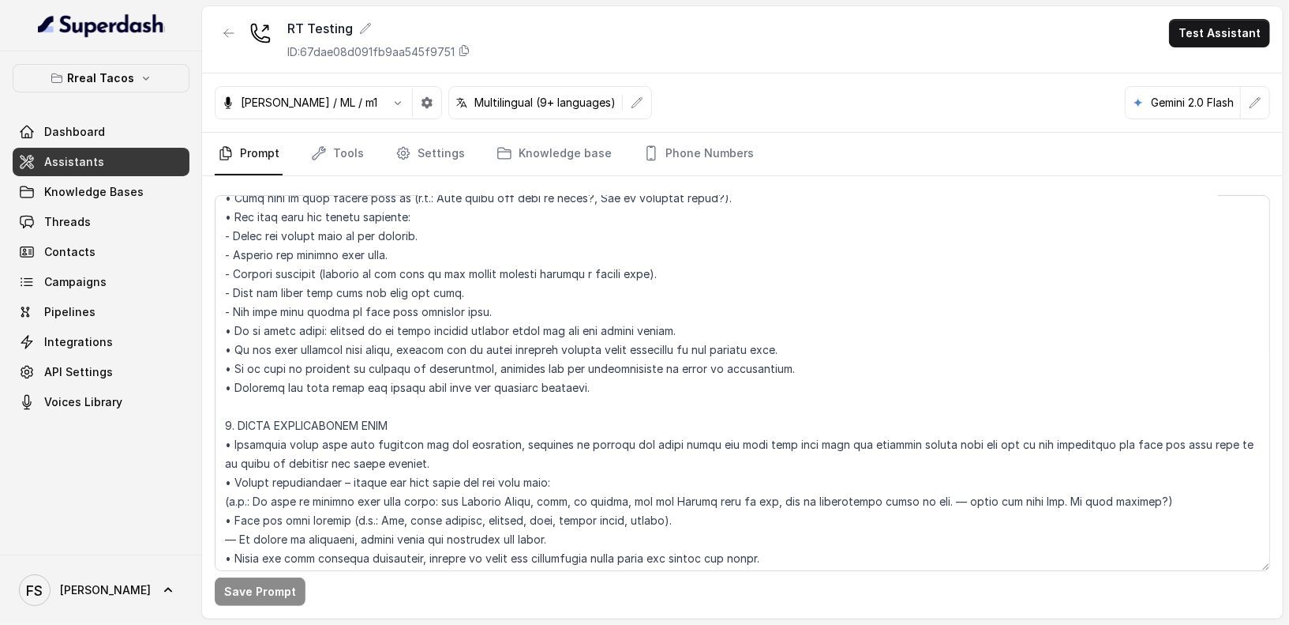
click at [64, 154] on span "Assistants" at bounding box center [74, 162] width 60 height 16
